Goal: Information Seeking & Learning: Check status

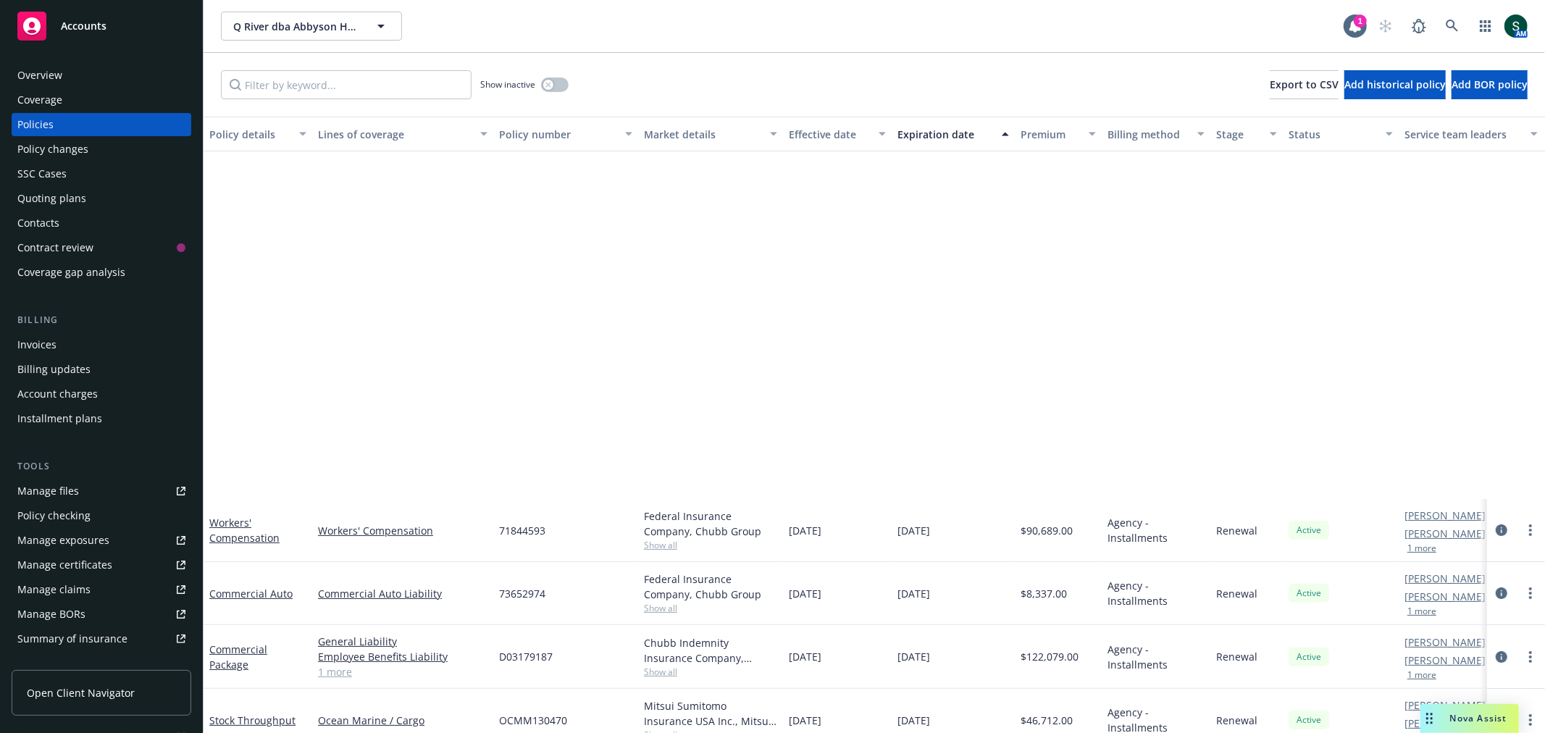
scroll to position [462, 0]
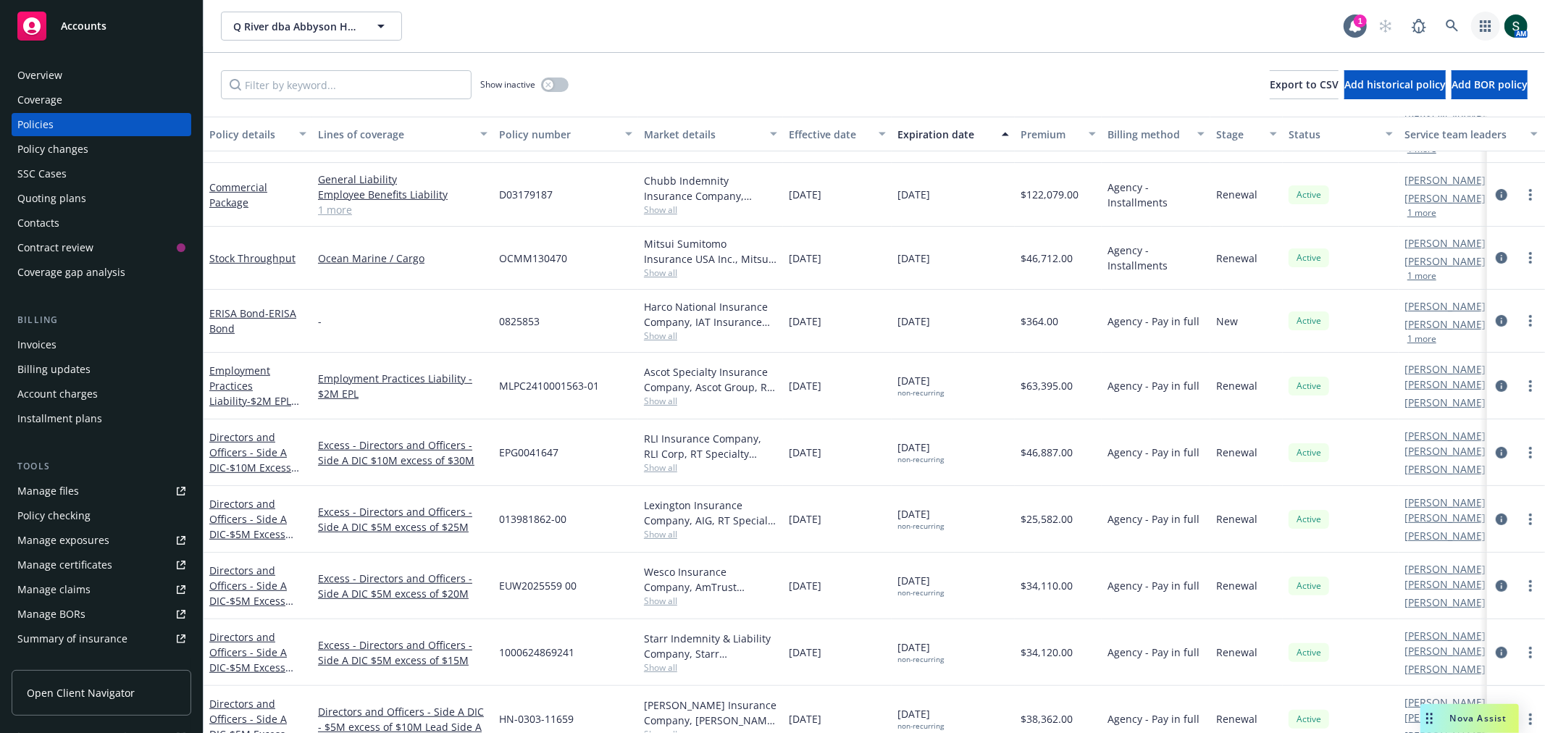
click at [1484, 19] on link "button" at bounding box center [1485, 26] width 29 height 29
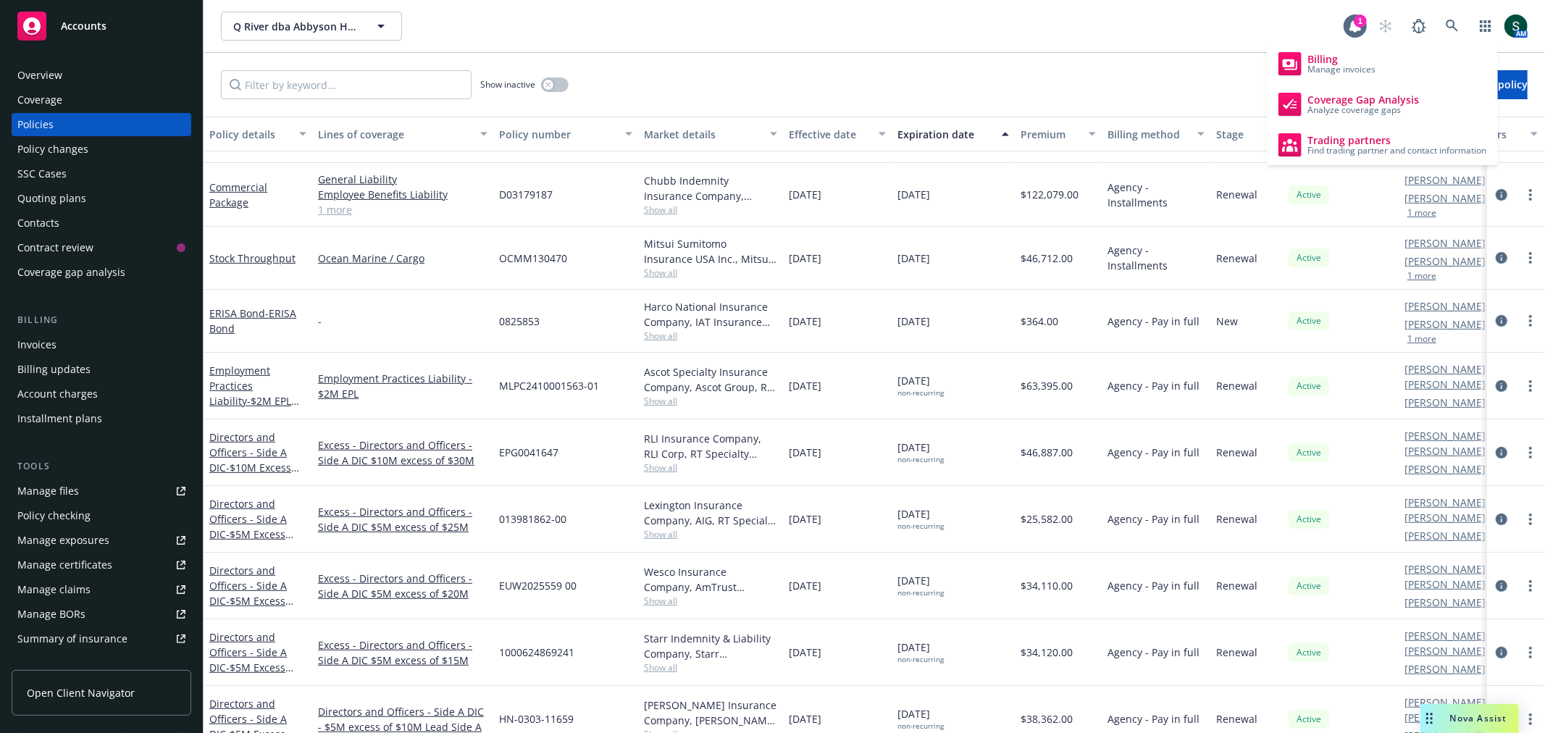
click at [80, 16] on div "Accounts" at bounding box center [101, 26] width 168 height 29
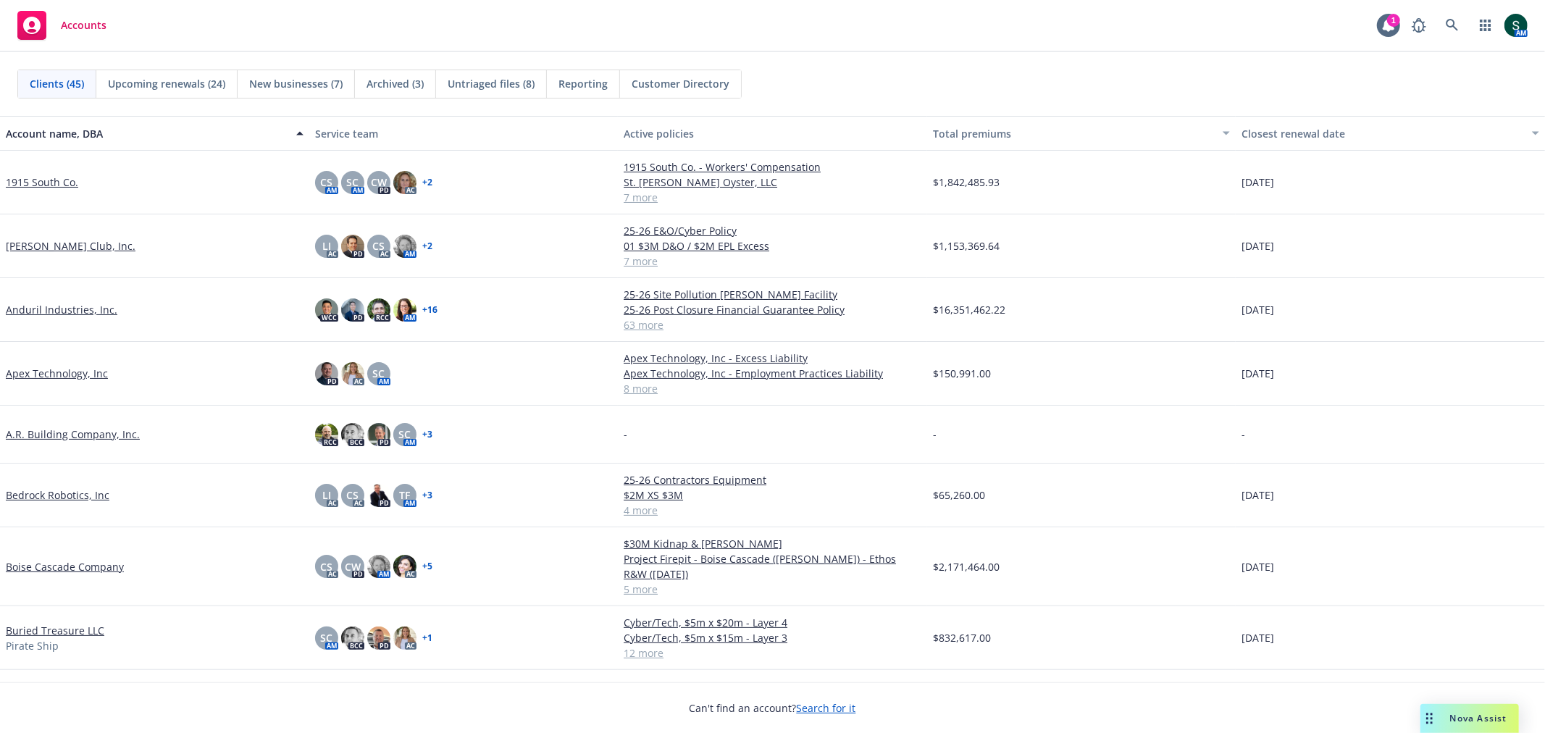
click at [600, 82] on span "Reporting" at bounding box center [582, 83] width 49 height 15
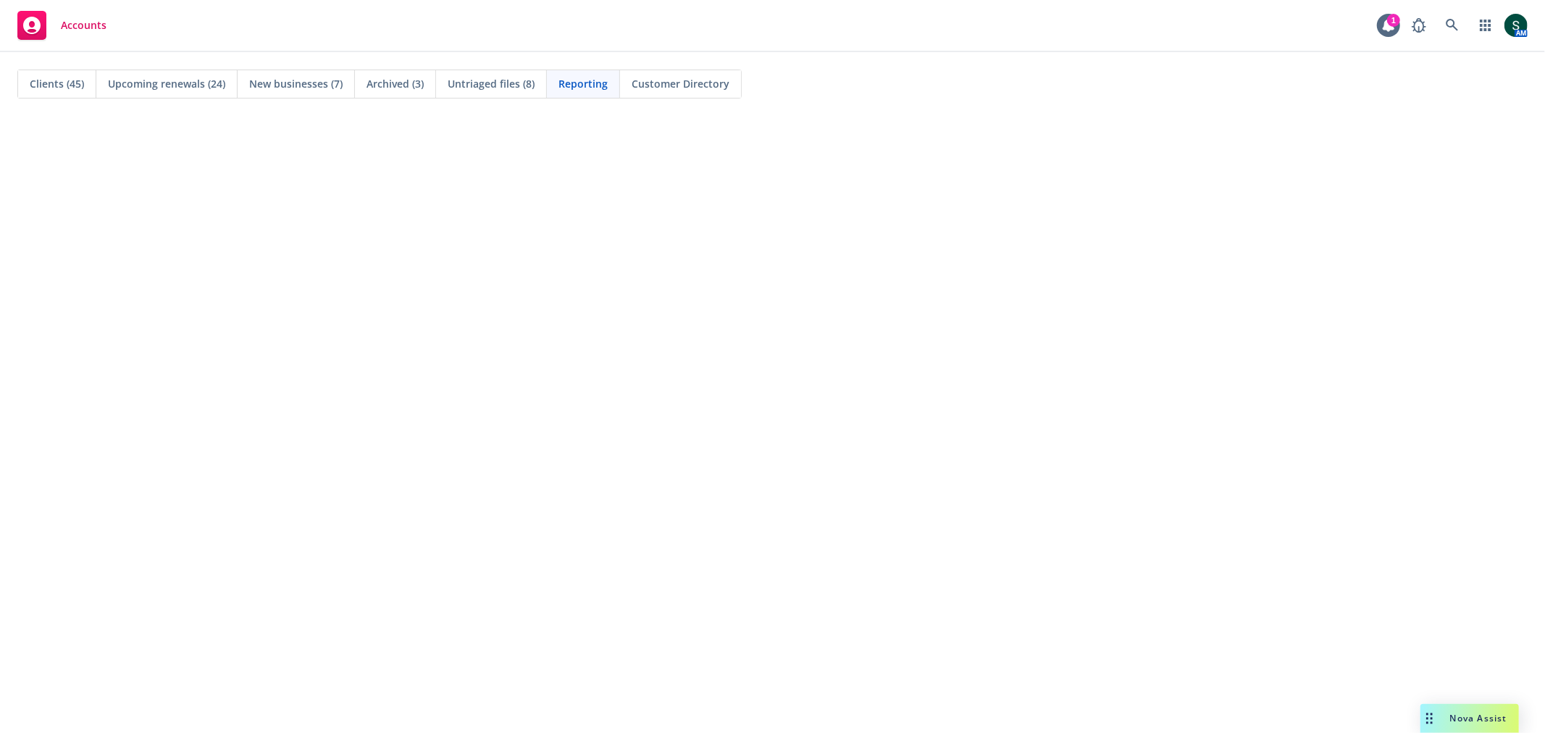
click at [77, 80] on span "Clients (45)" at bounding box center [57, 83] width 54 height 15
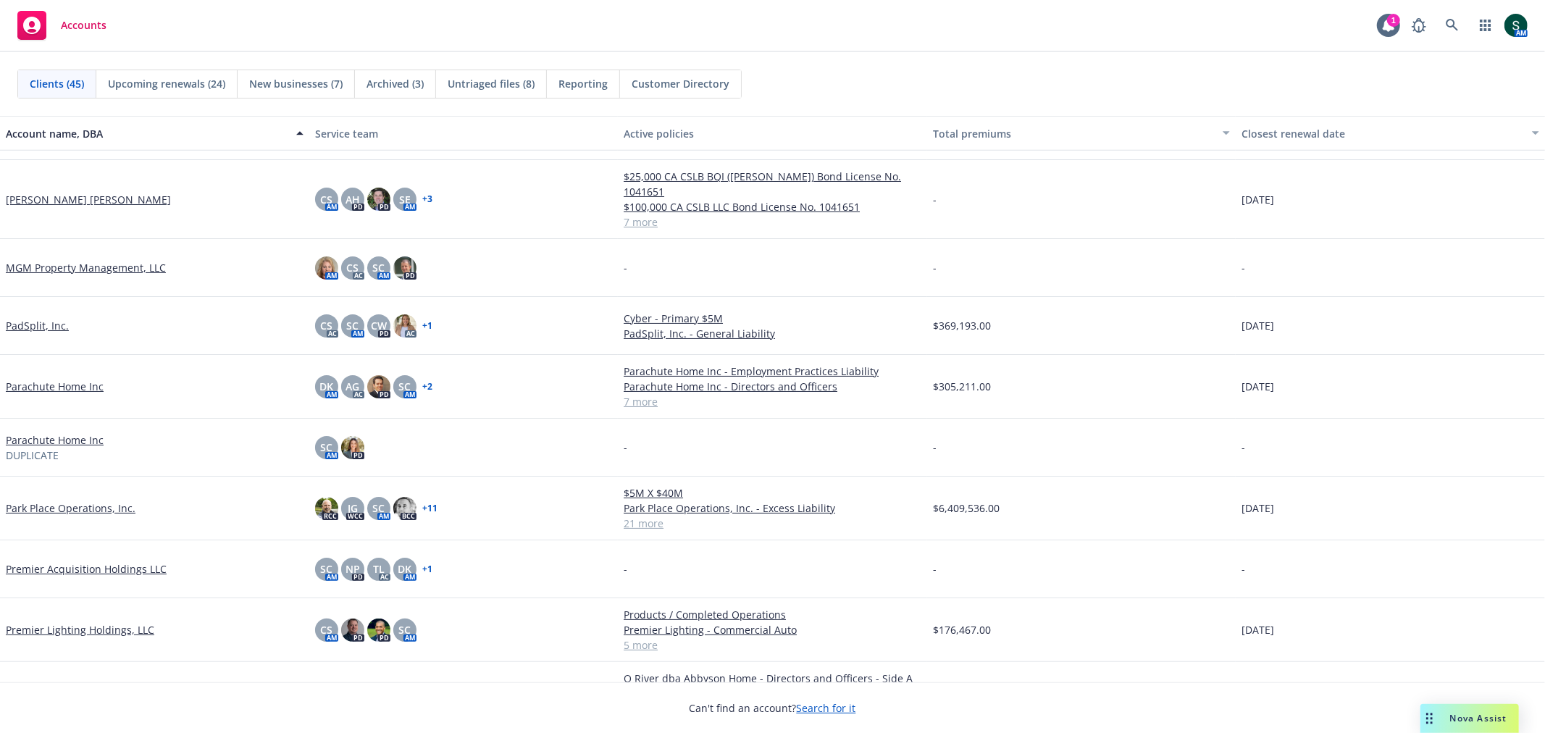
scroll to position [1448, 0]
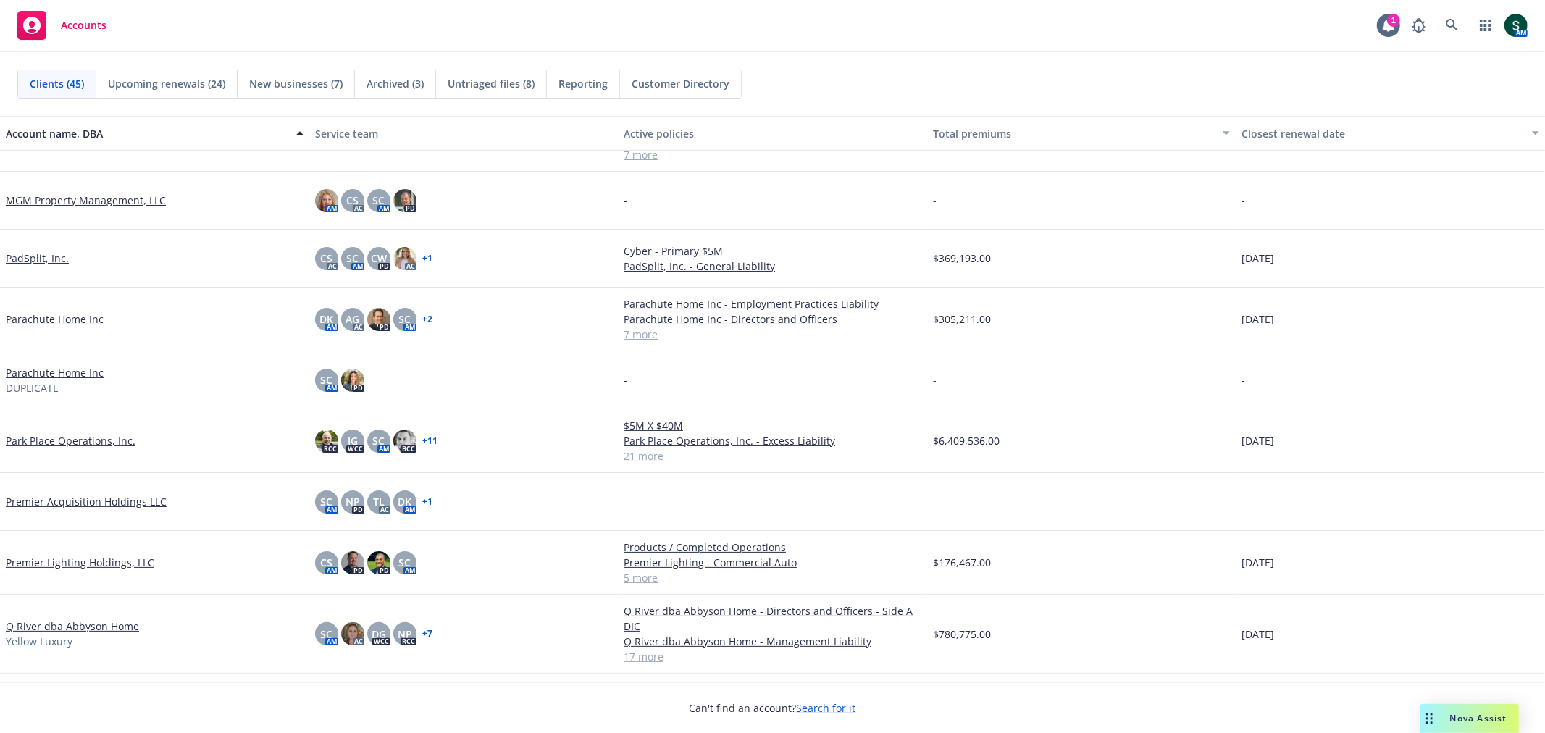
click at [51, 433] on link "Park Place Operations, Inc." at bounding box center [71, 440] width 130 height 15
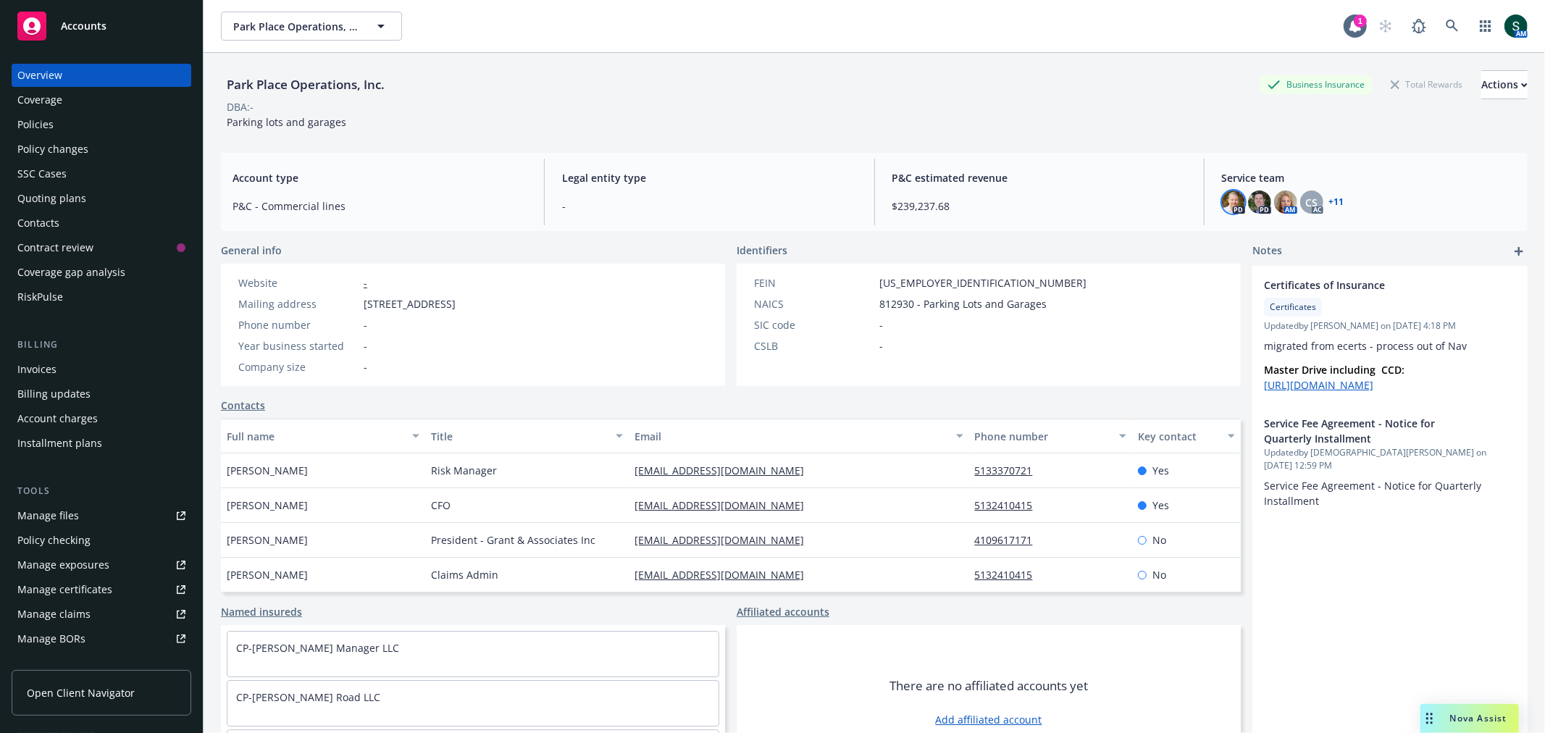
click at [1224, 205] on img at bounding box center [1233, 201] width 23 height 23
click at [1248, 206] on img at bounding box center [1259, 201] width 23 height 23
click at [1278, 206] on img at bounding box center [1285, 201] width 23 height 23
click at [1308, 206] on div "CS" at bounding box center [1311, 201] width 23 height 23
click at [1329, 199] on link "+ 11" at bounding box center [1336, 202] width 15 height 9
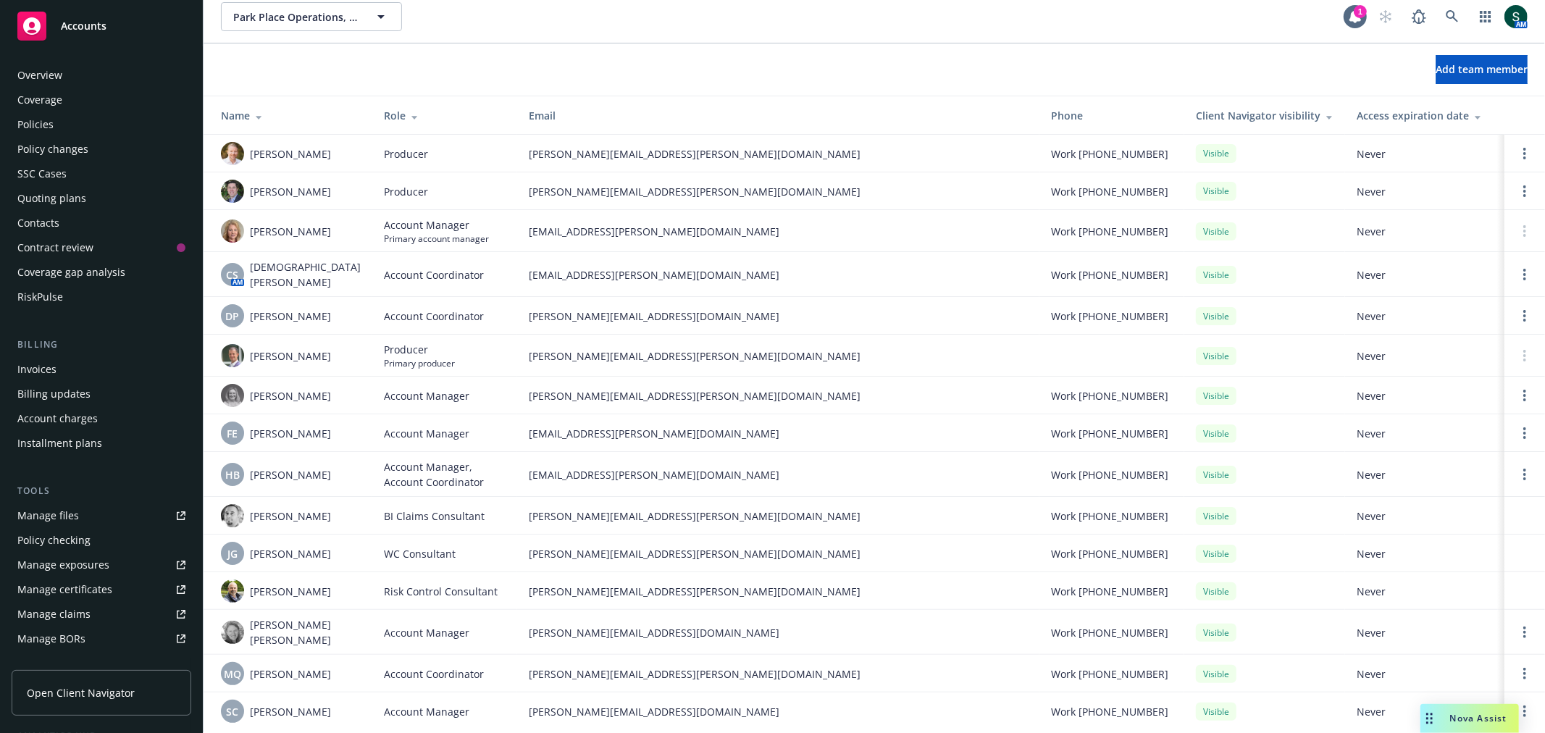
click at [119, 26] on div "Accounts" at bounding box center [101, 26] width 168 height 29
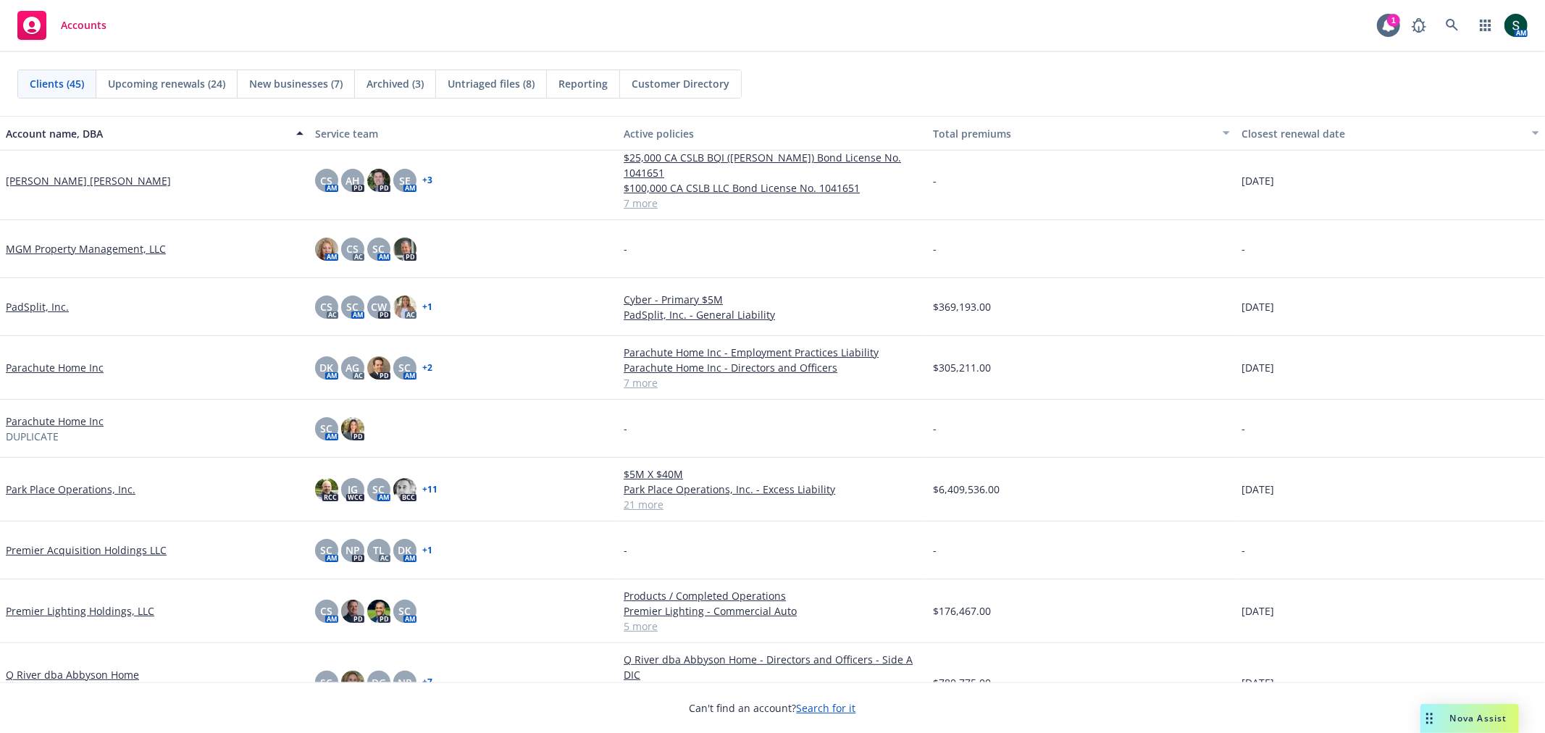
scroll to position [1046, 0]
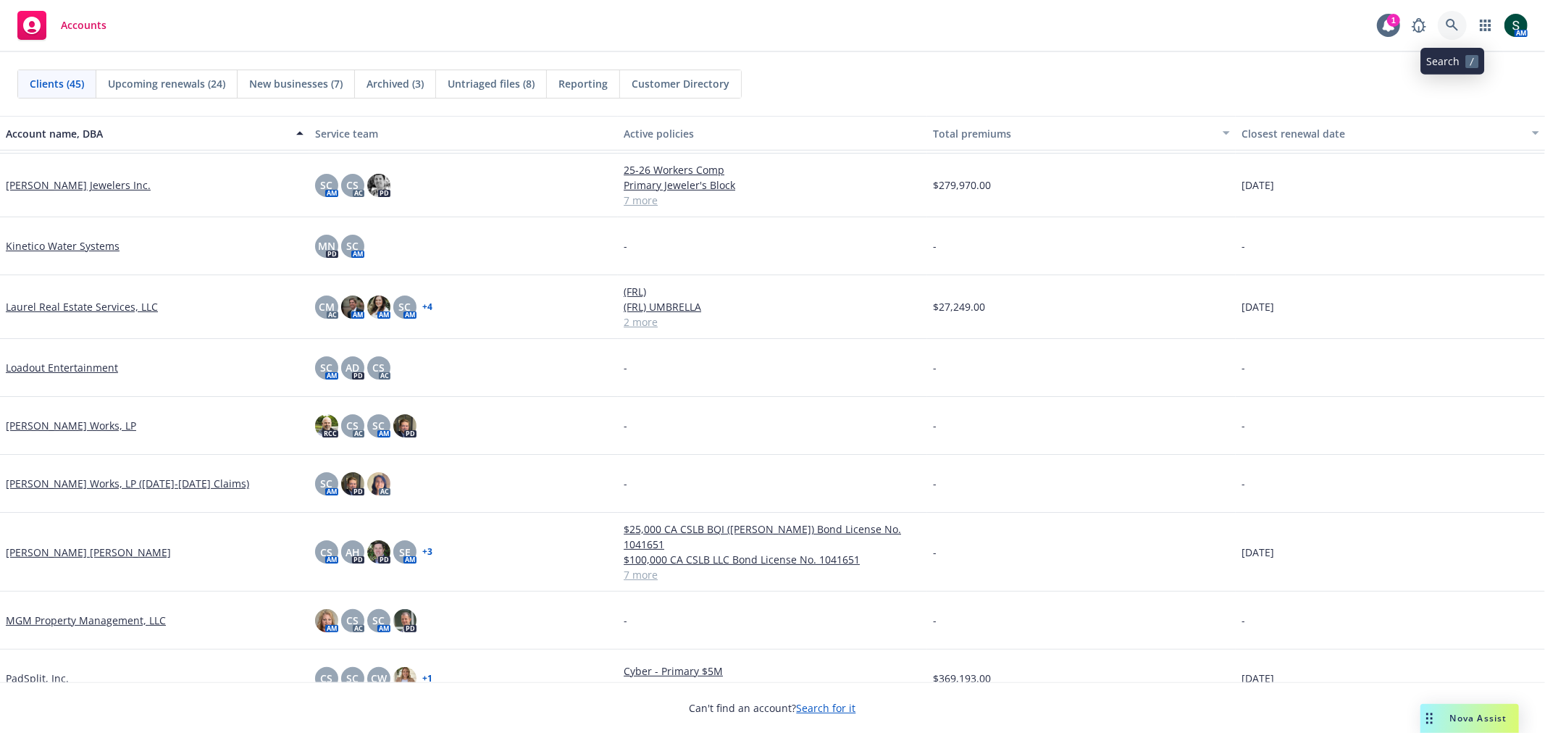
click at [1457, 27] on icon at bounding box center [1451, 25] width 13 height 13
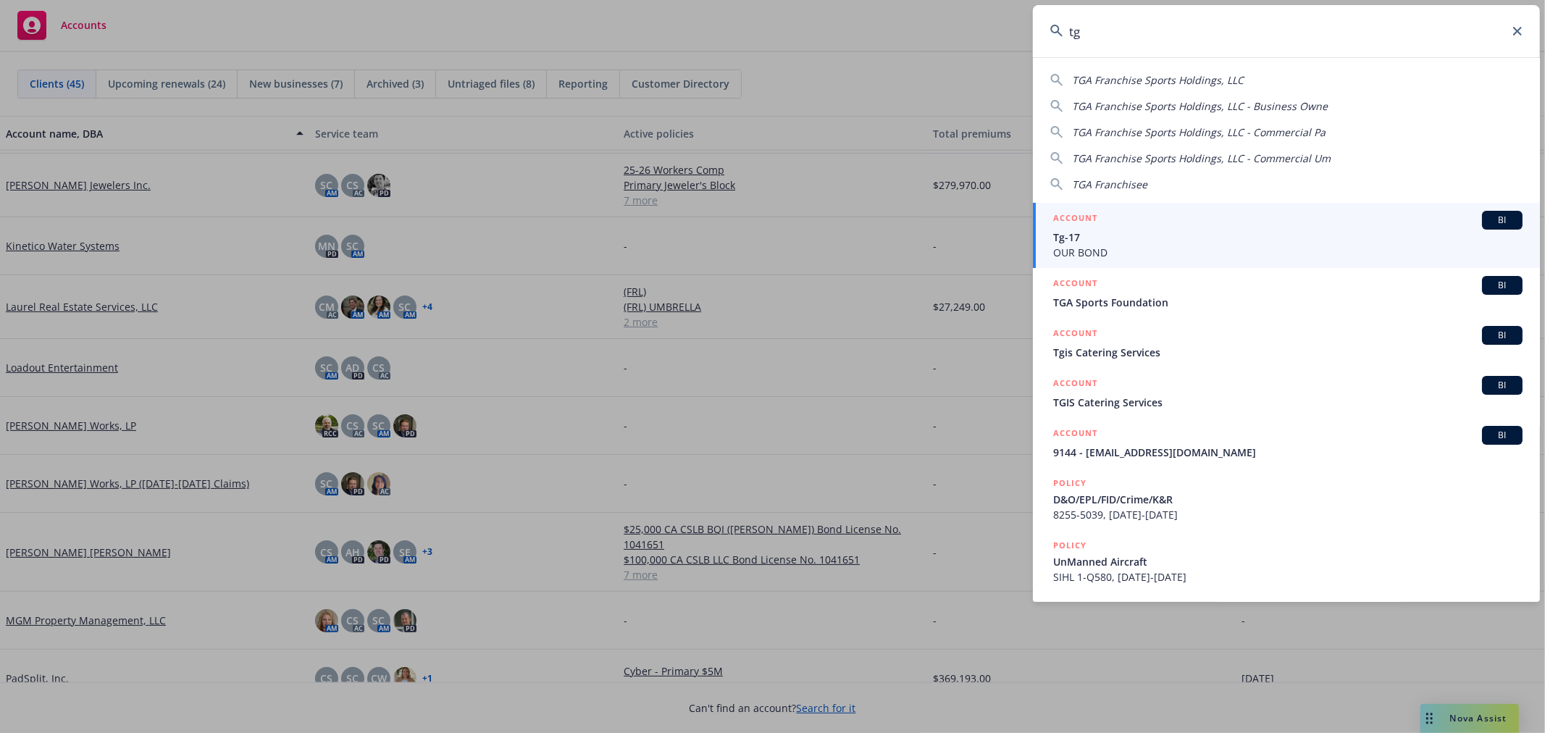
type input "tg"
click at [1079, 232] on span "Tg-17" at bounding box center [1287, 237] width 469 height 15
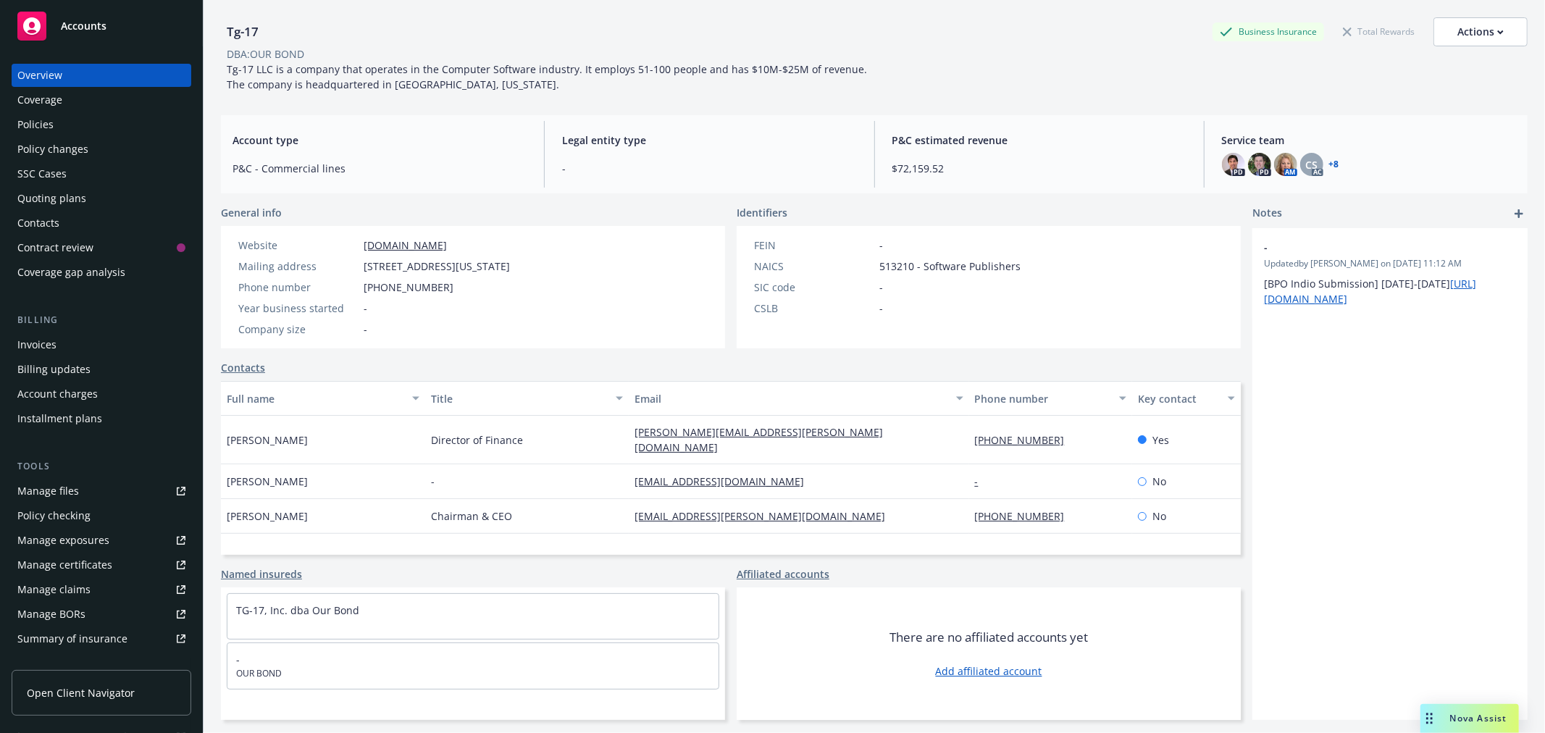
scroll to position [52, 0]
click at [82, 23] on span "Accounts" at bounding box center [84, 26] width 46 height 12
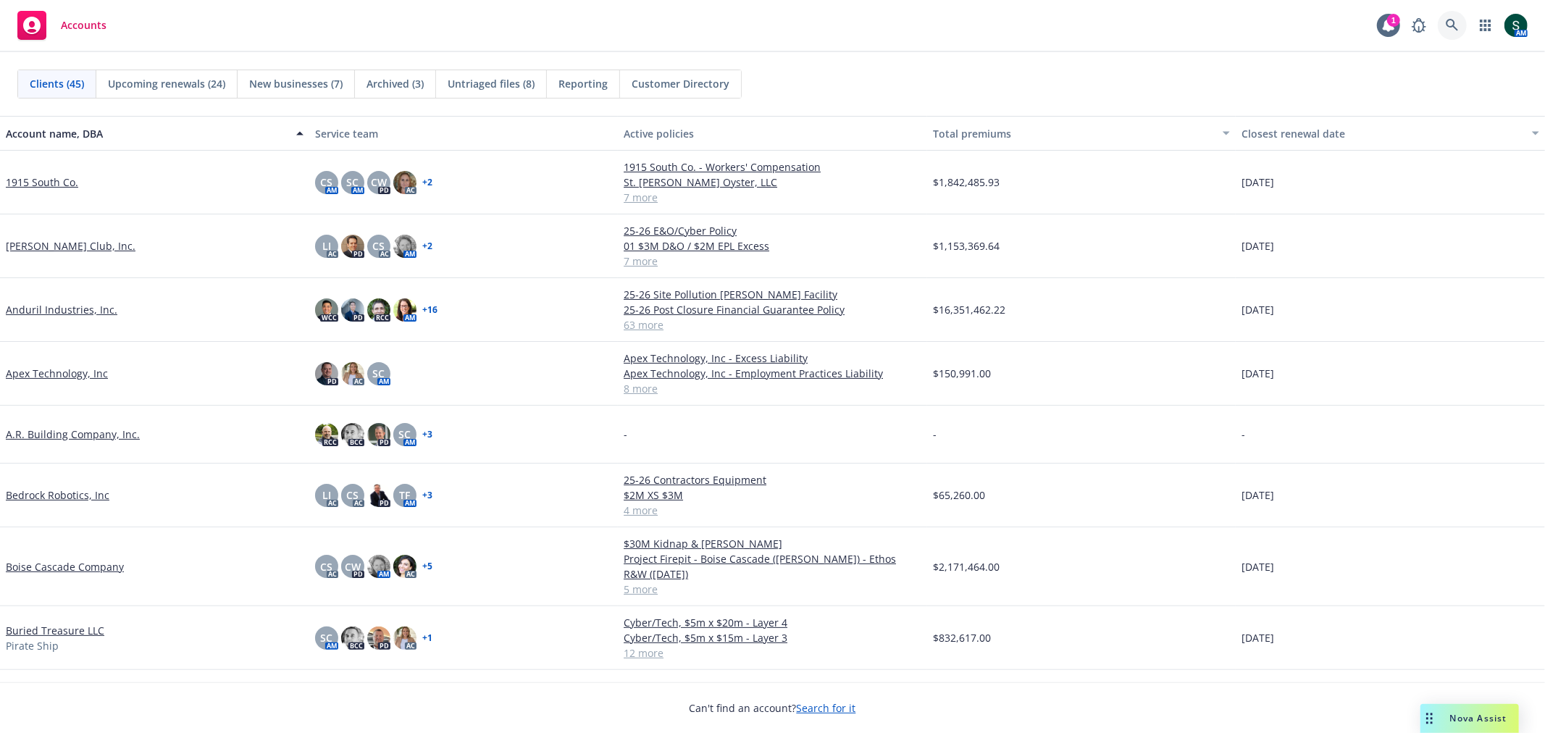
click at [1445, 19] on icon at bounding box center [1451, 25] width 13 height 13
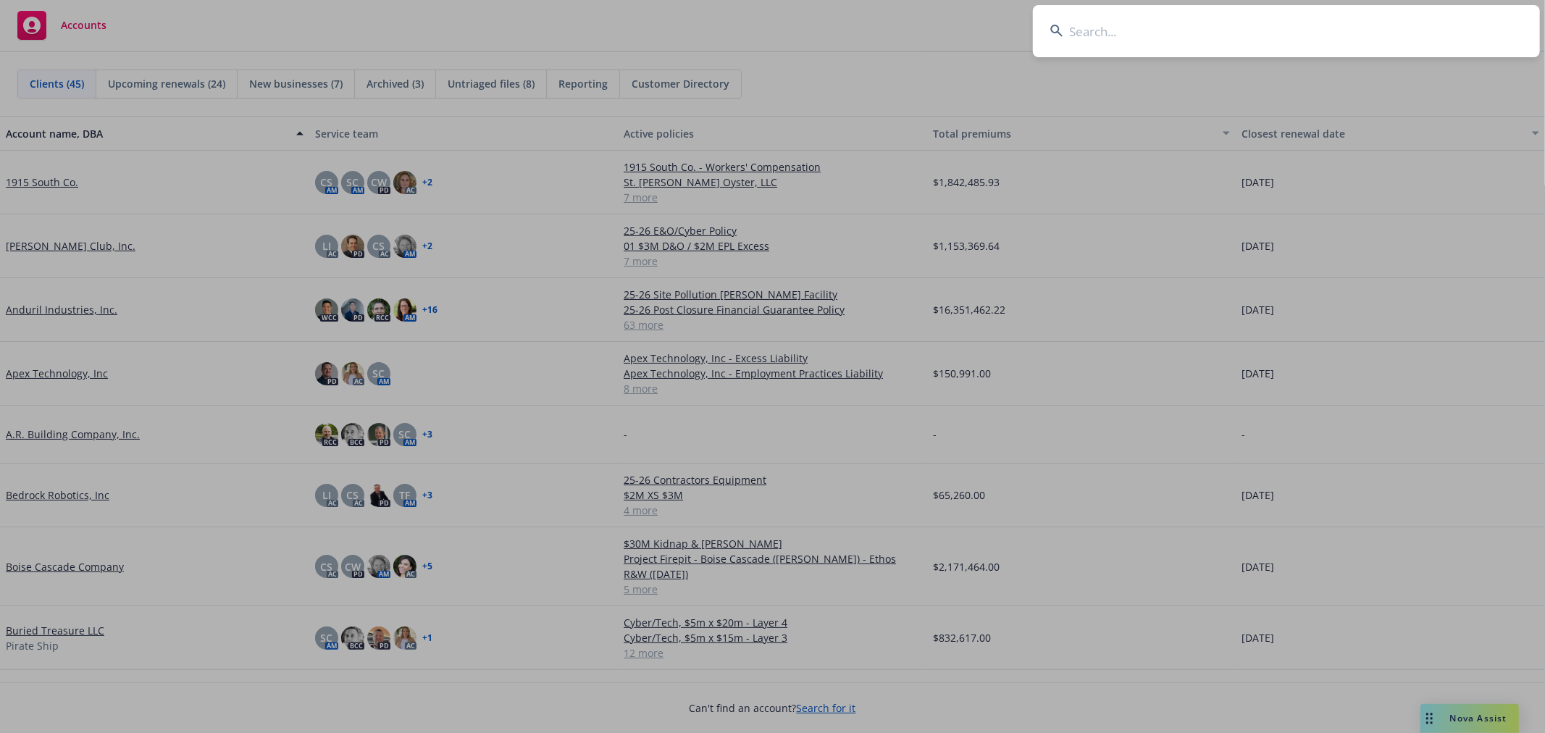
click at [1069, 35] on input at bounding box center [1286, 31] width 507 height 52
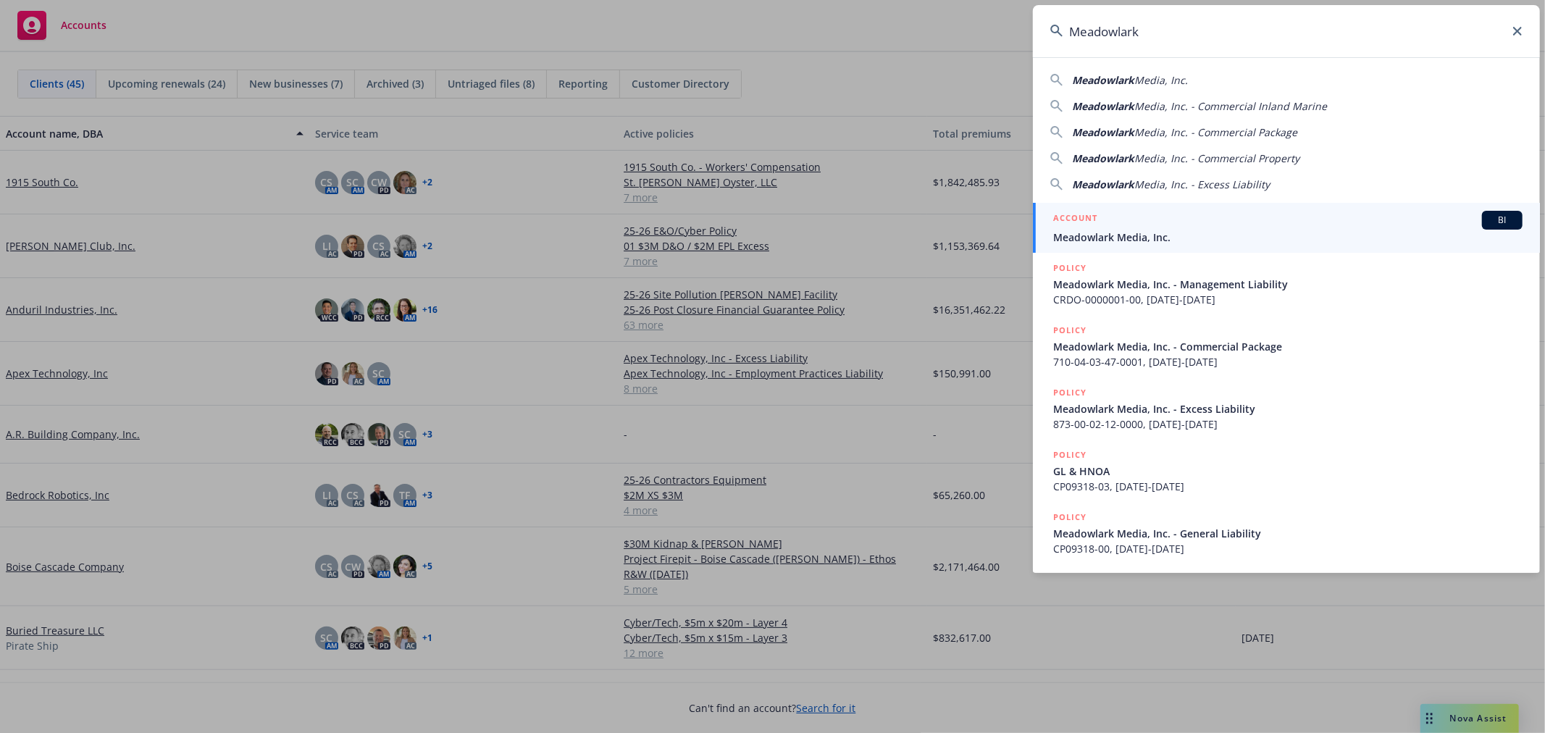
type input "Meadowlark"
click at [1227, 227] on div "ACCOUNT BI" at bounding box center [1287, 220] width 469 height 19
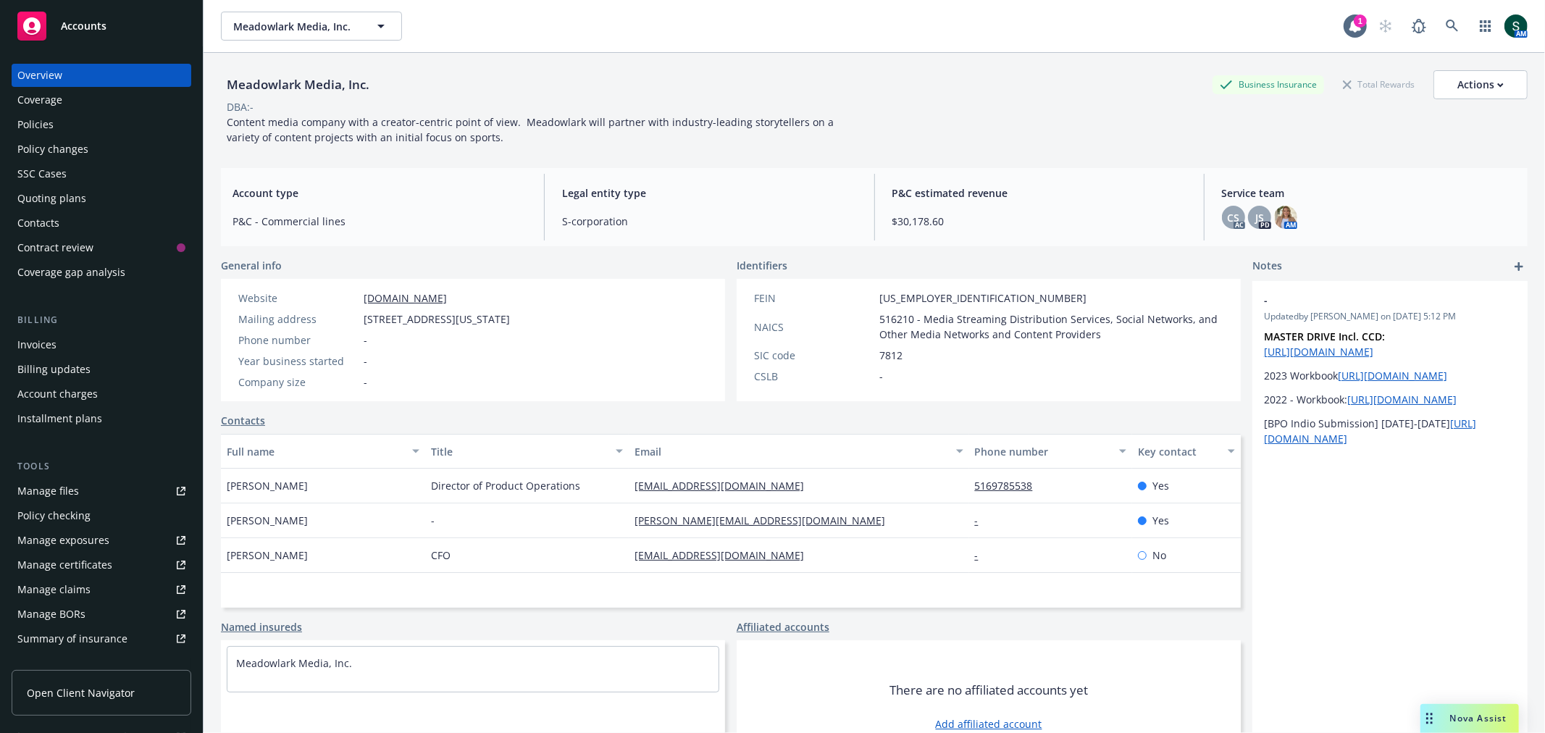
click at [54, 126] on div "Policies" at bounding box center [101, 124] width 168 height 23
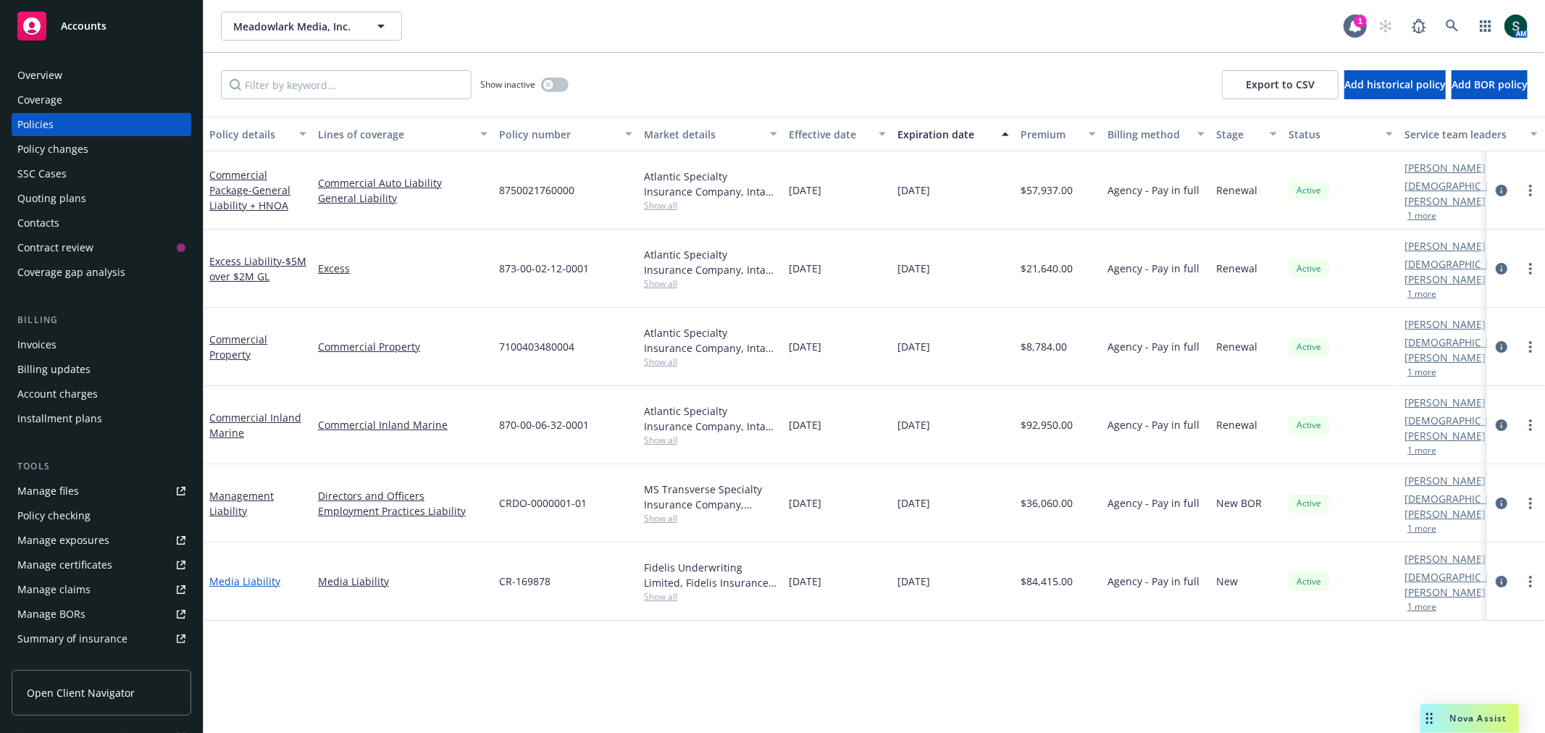
click at [237, 574] on link "Media Liability" at bounding box center [244, 581] width 71 height 14
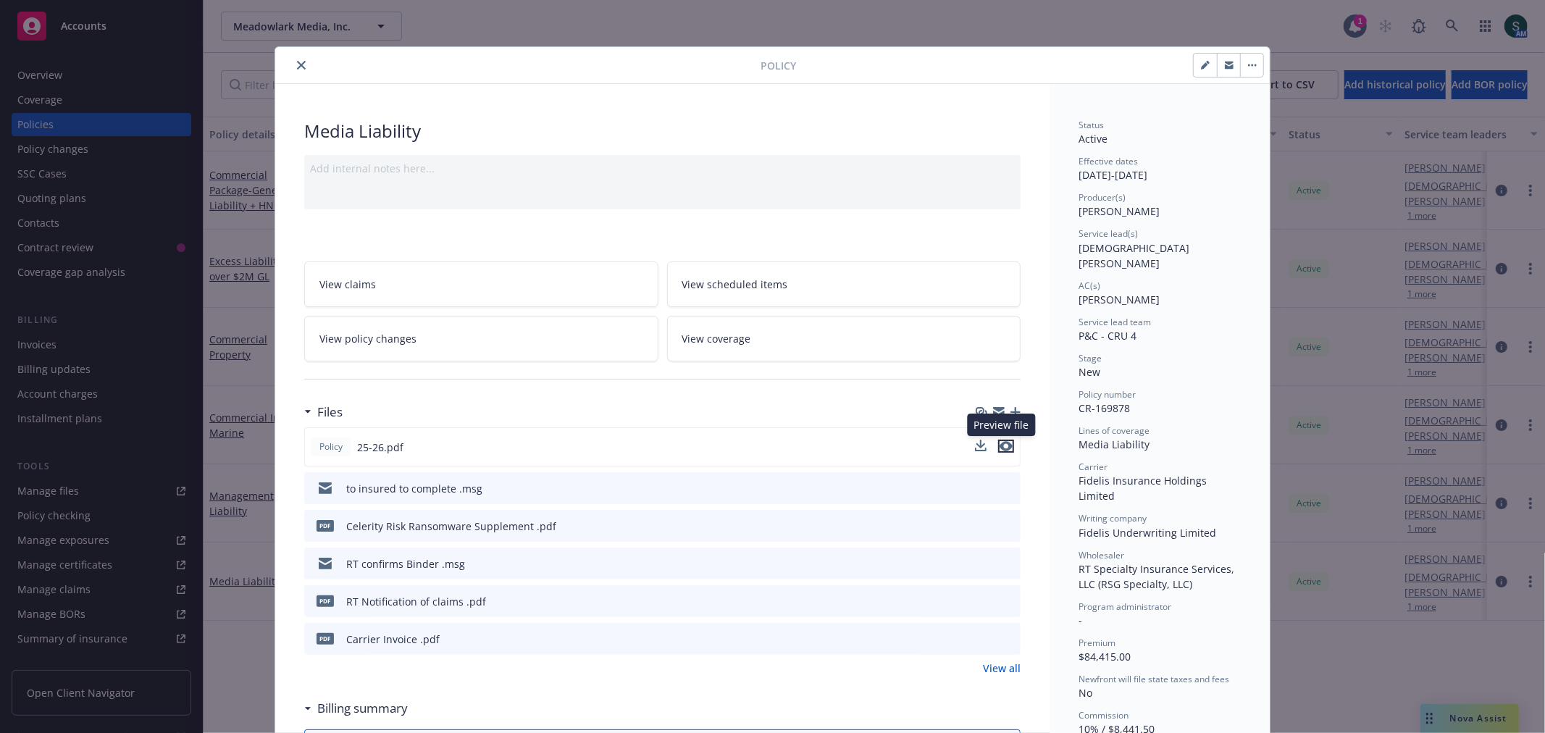
click at [999, 449] on icon "preview file" at bounding box center [1005, 446] width 13 height 10
click at [297, 68] on icon "close" at bounding box center [301, 65] width 9 height 9
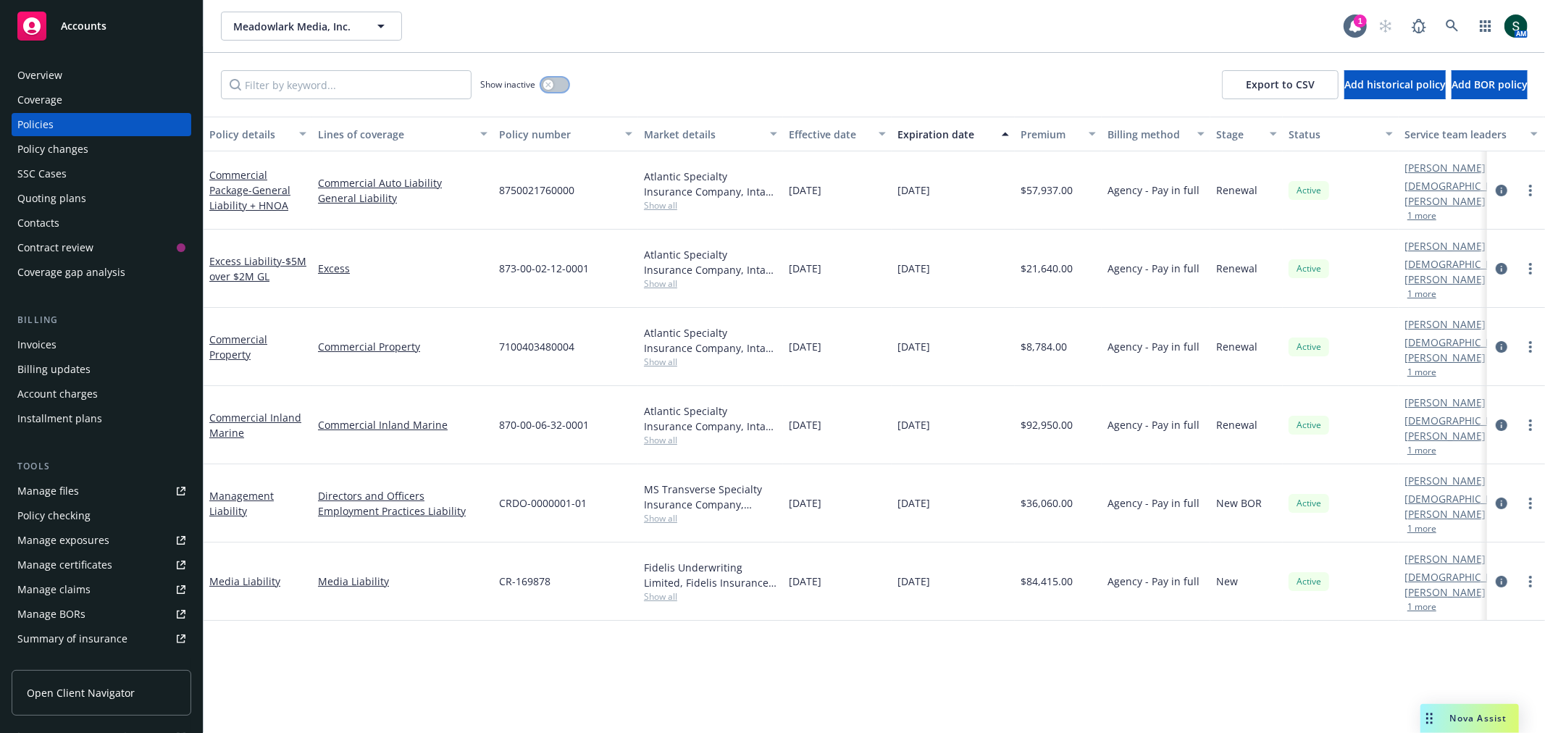
click at [553, 88] on button "button" at bounding box center [555, 84] width 28 height 14
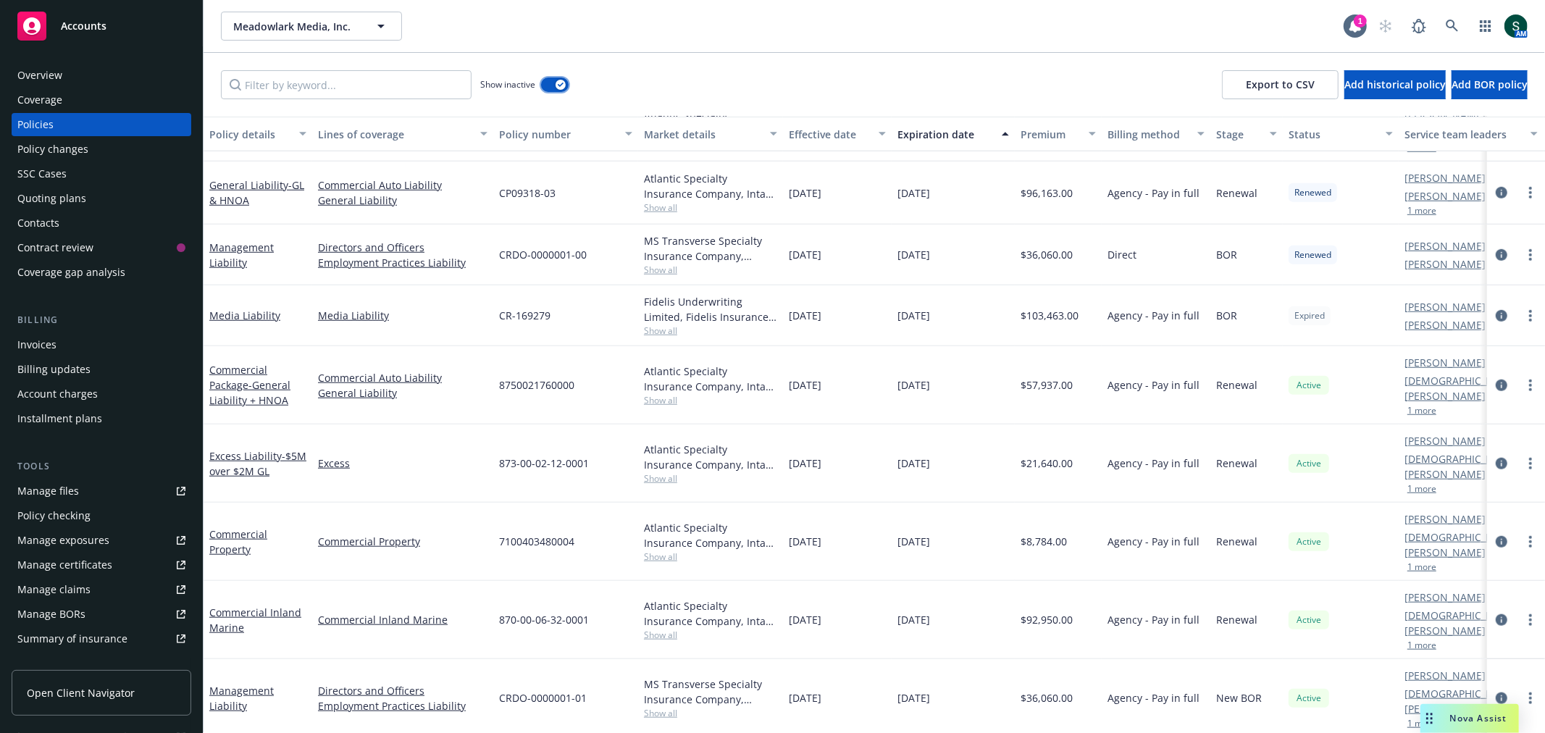
scroll to position [904, 0]
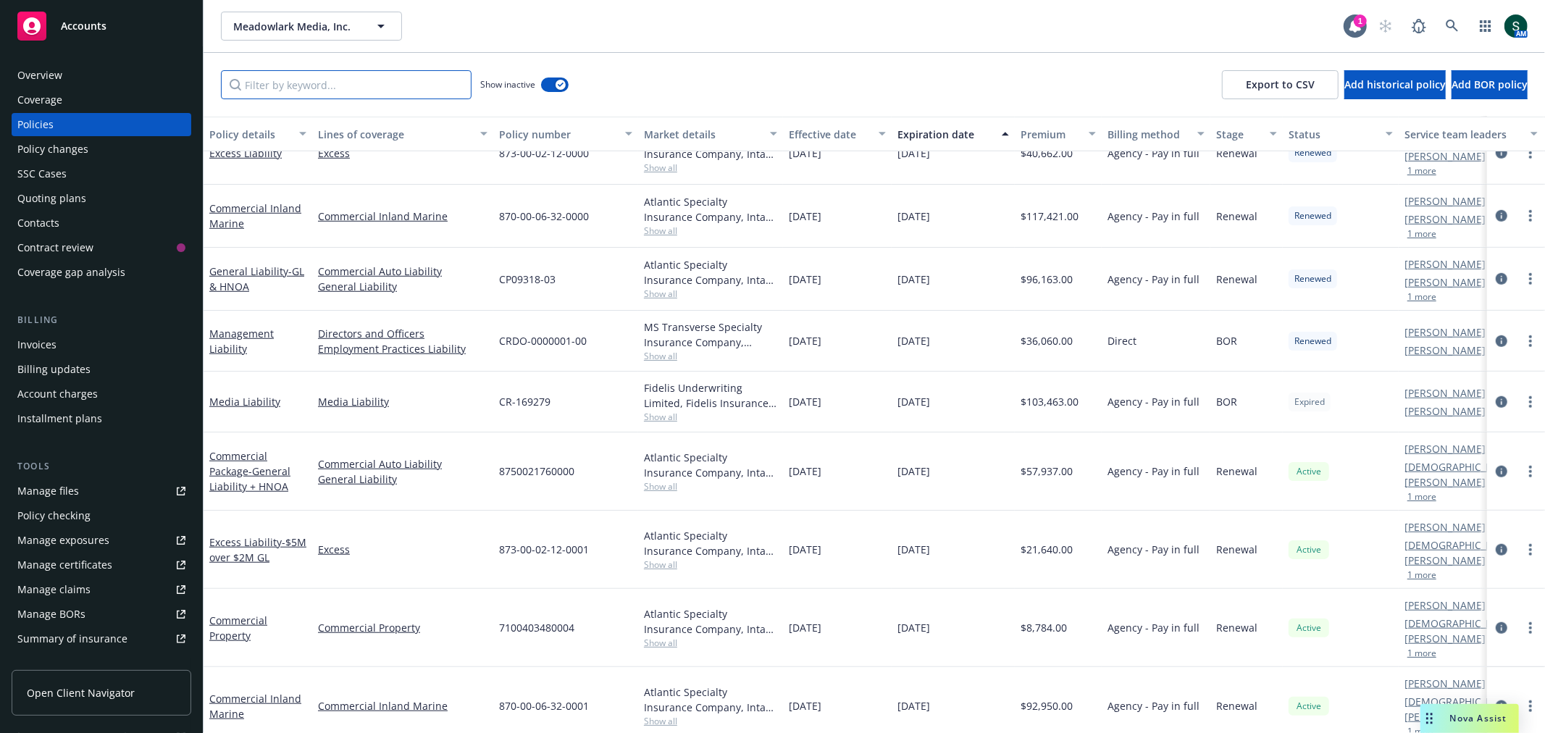
click at [268, 83] on input "Filter by keyword..." at bounding box center [346, 84] width 251 height 29
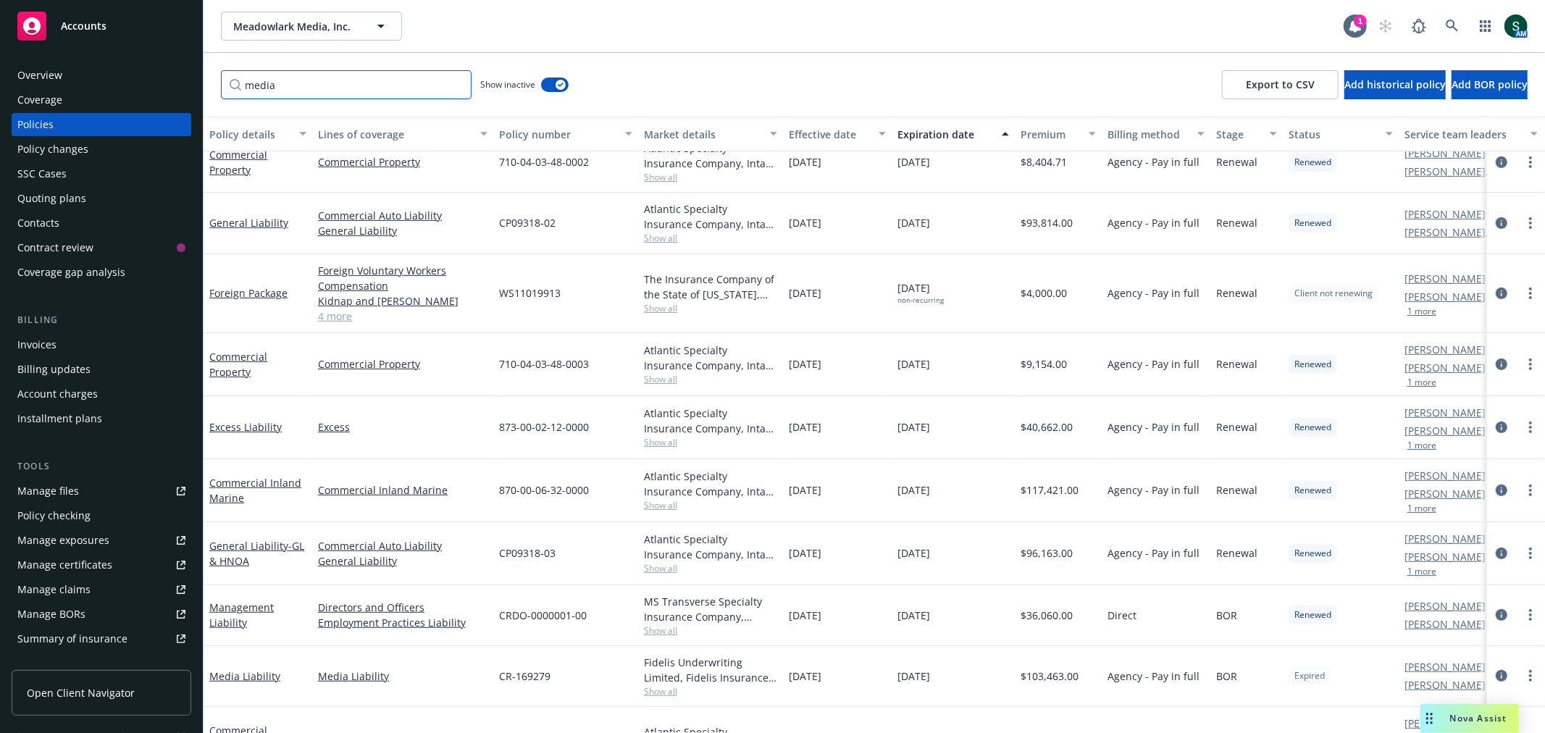
scroll to position [582, 0]
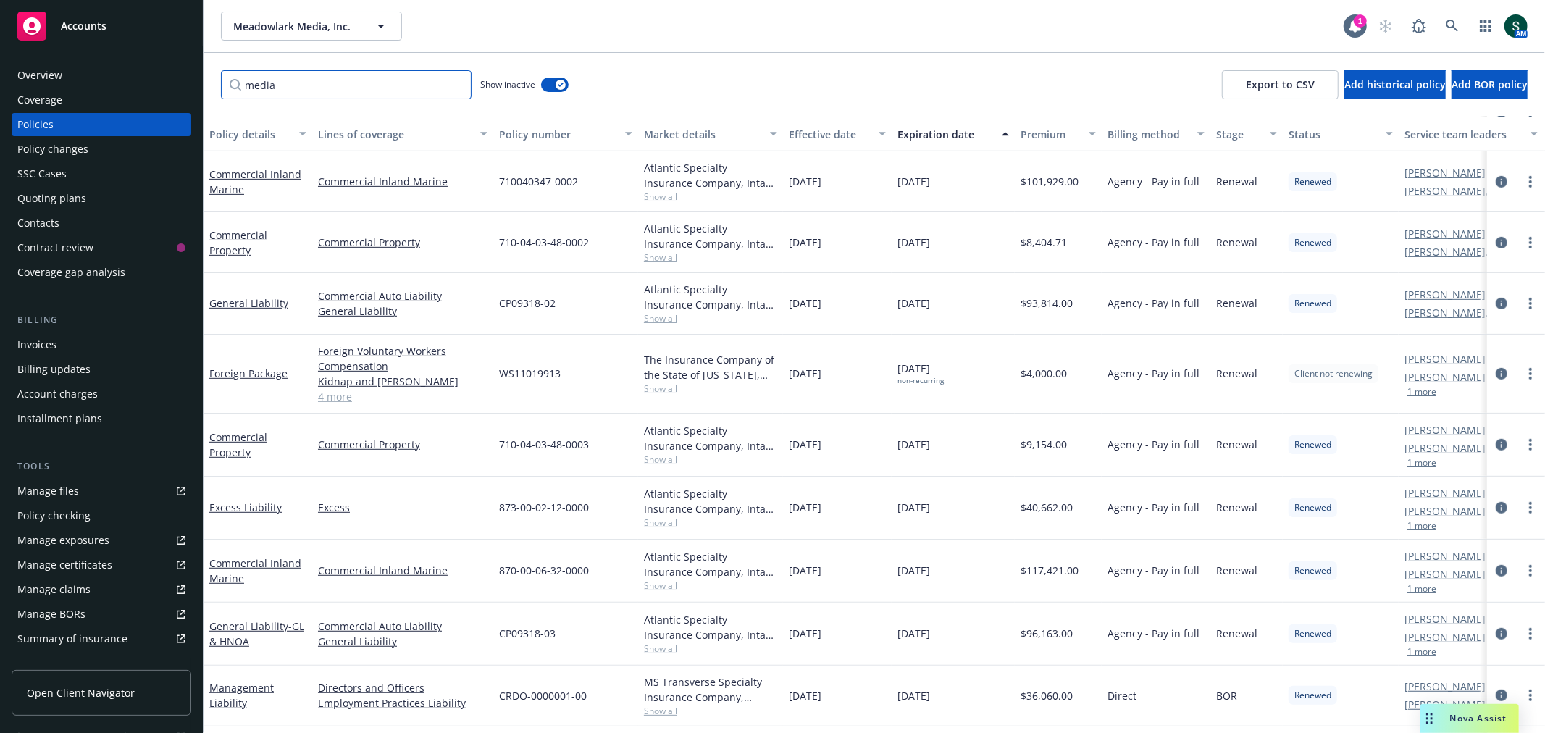
click at [374, 87] on input "media" at bounding box center [346, 84] width 251 height 29
click at [232, 88] on input "media" at bounding box center [346, 84] width 251 height 29
click at [232, 95] on input "media" at bounding box center [346, 84] width 251 height 29
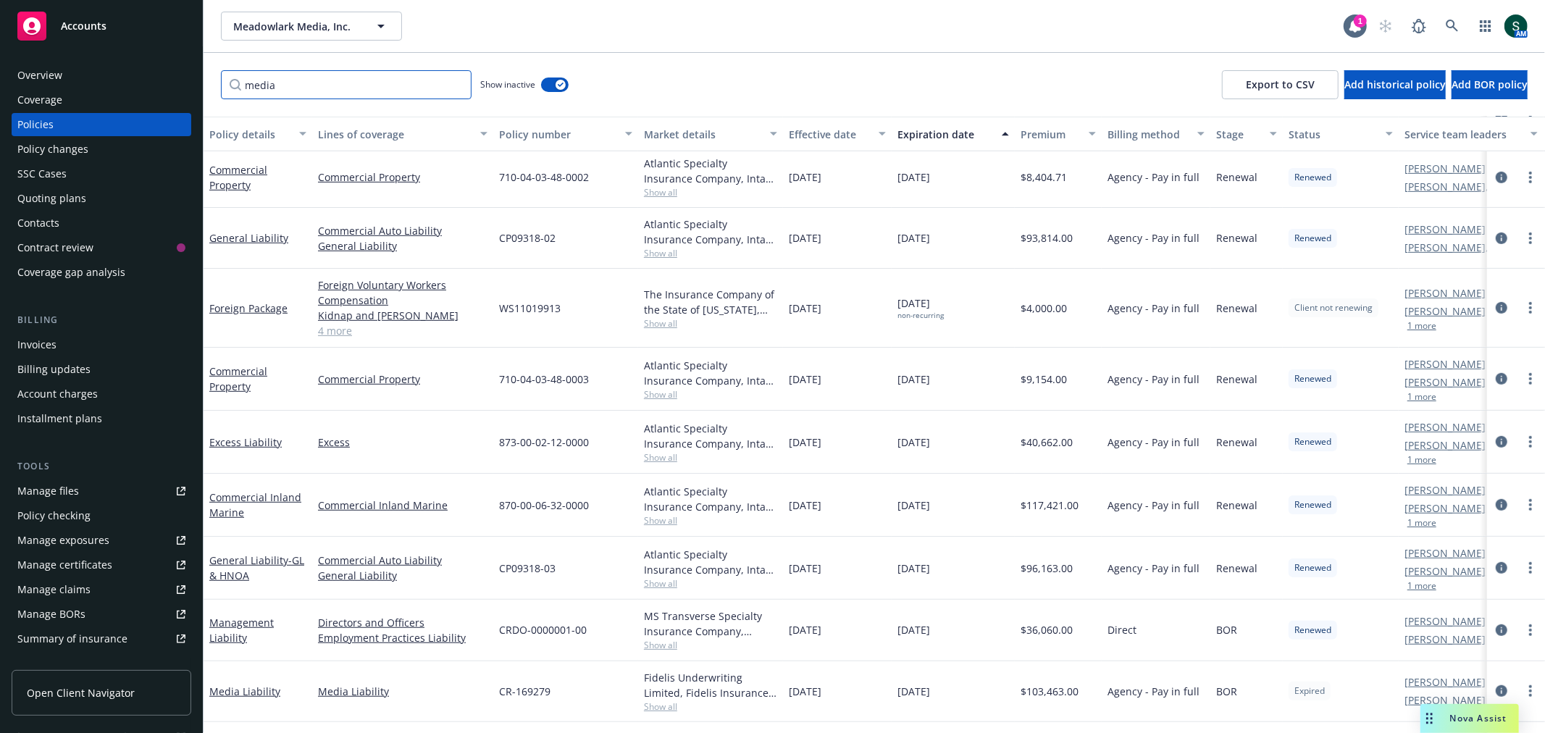
scroll to position [663, 0]
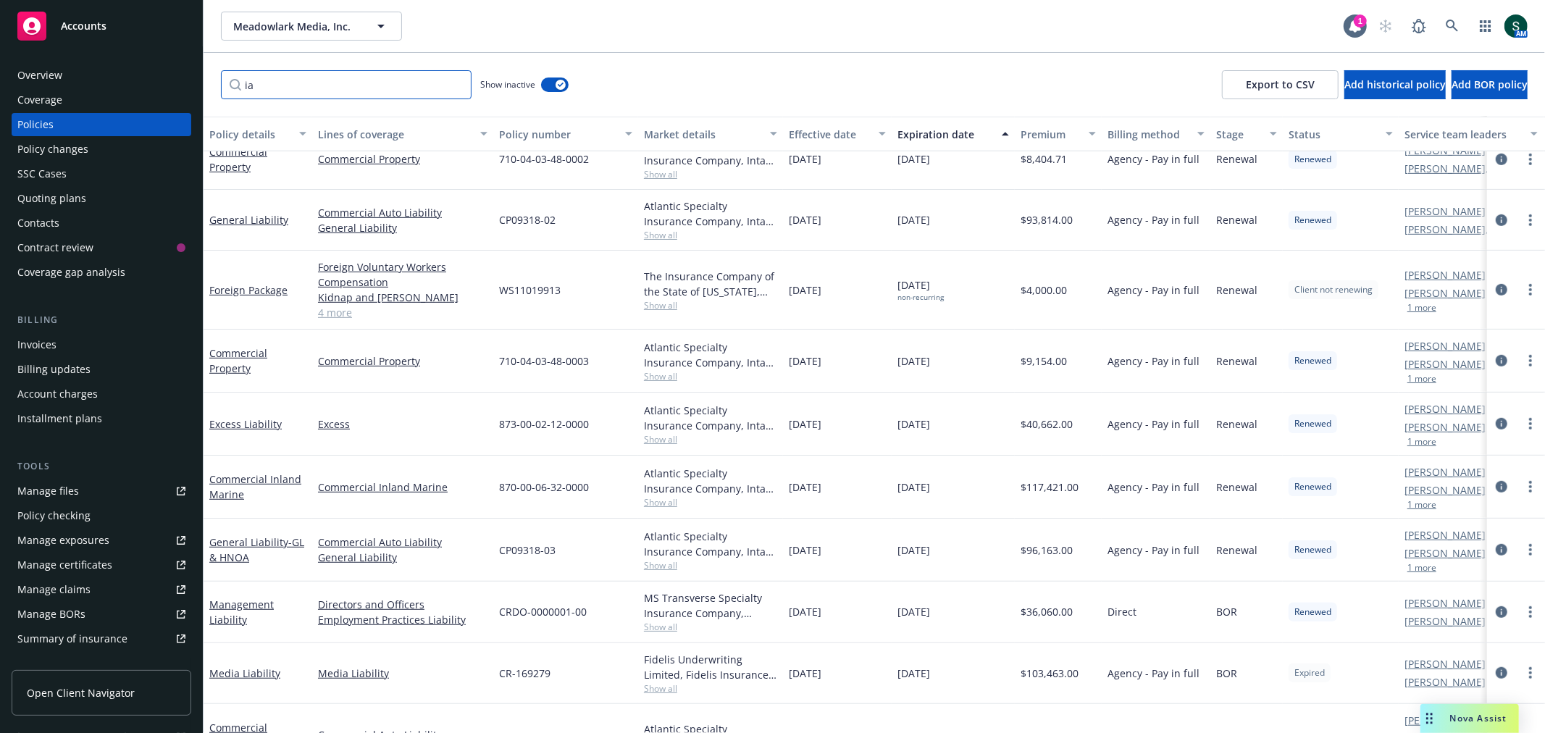
type input "a"
click at [335, 82] on input "Filter by keyword..." at bounding box center [346, 84] width 251 height 29
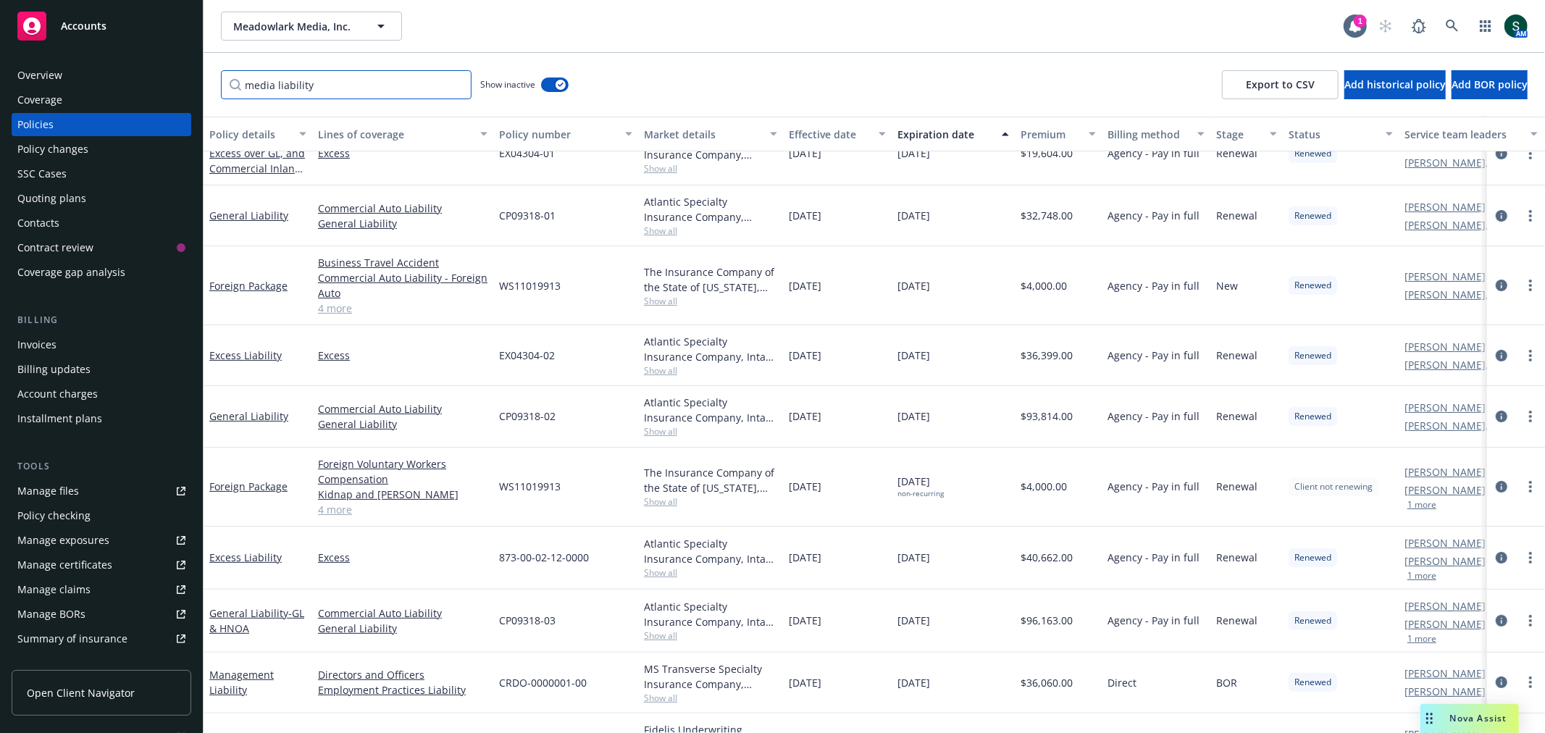
type input "media liability"
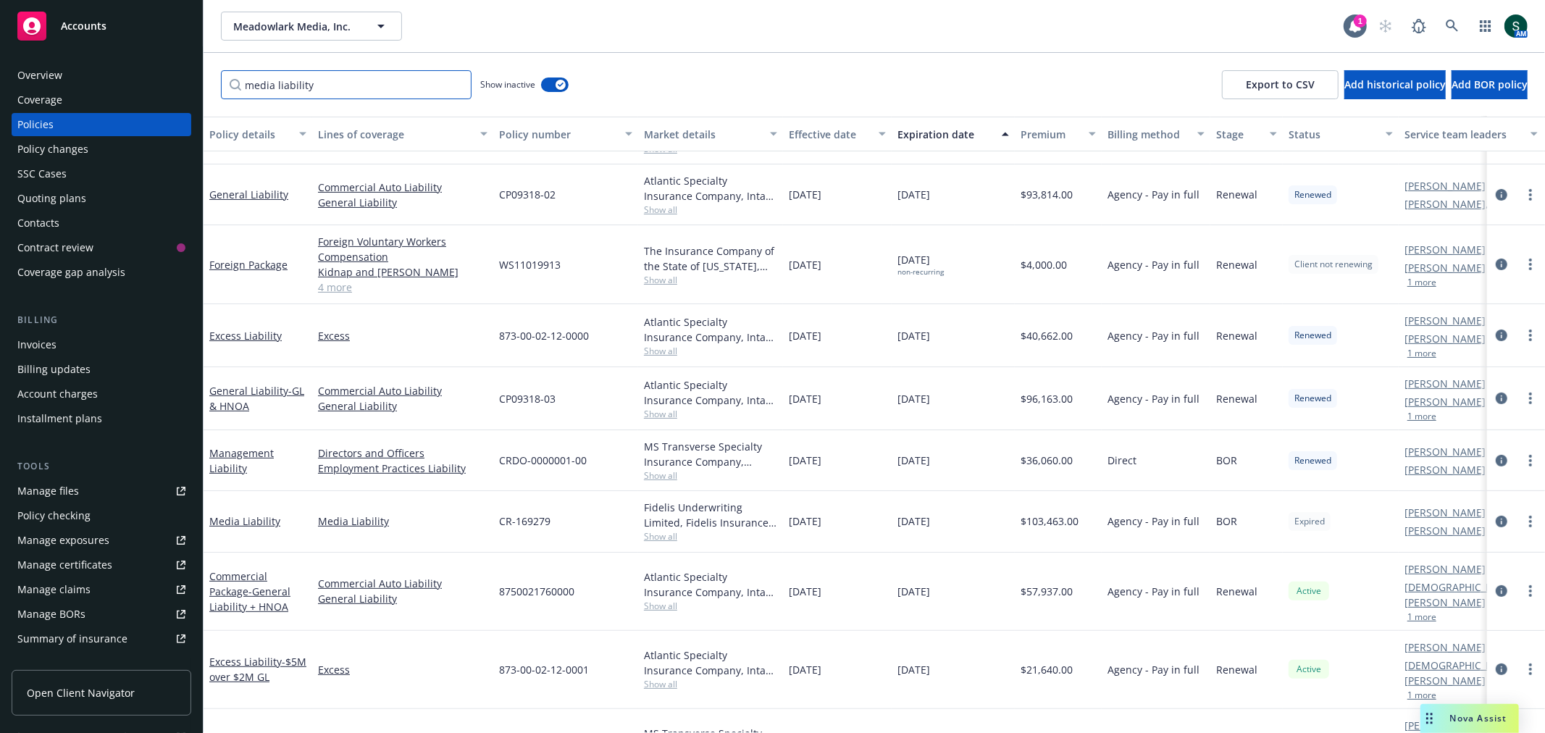
scroll to position [357, 0]
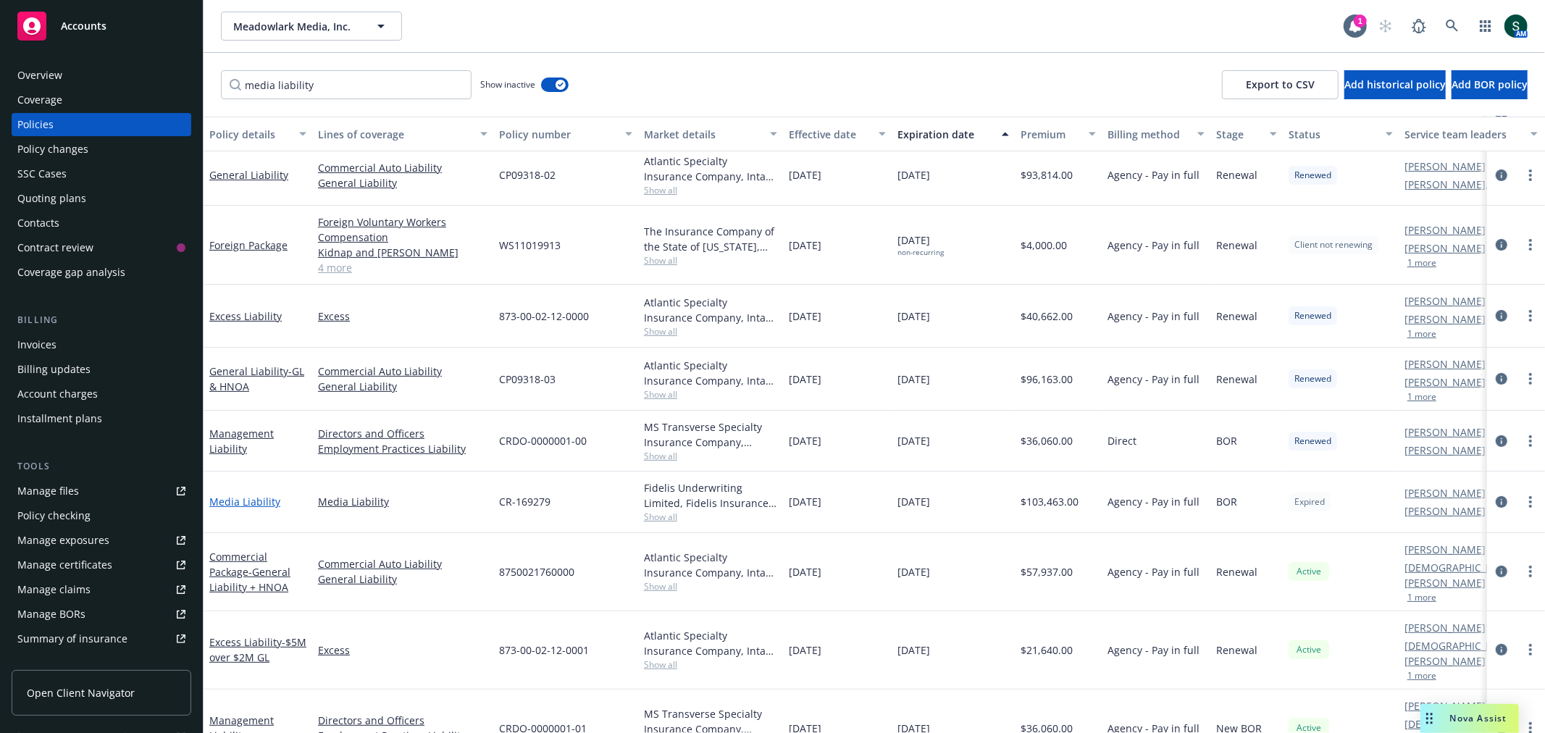
click at [227, 503] on link "Media Liability" at bounding box center [244, 502] width 71 height 14
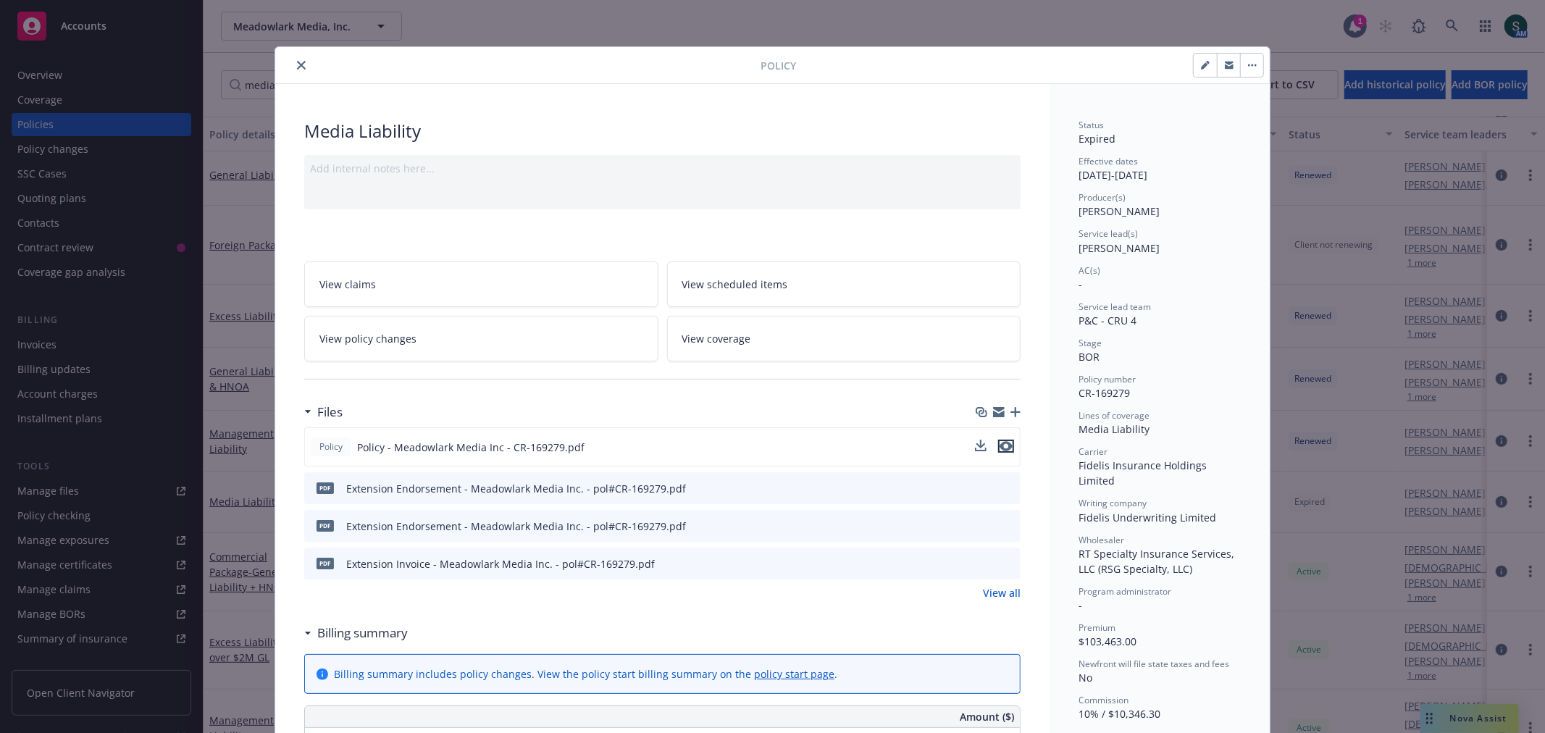
click at [1004, 443] on icon "preview file" at bounding box center [1005, 446] width 13 height 10
